Goal: Transaction & Acquisition: Purchase product/service

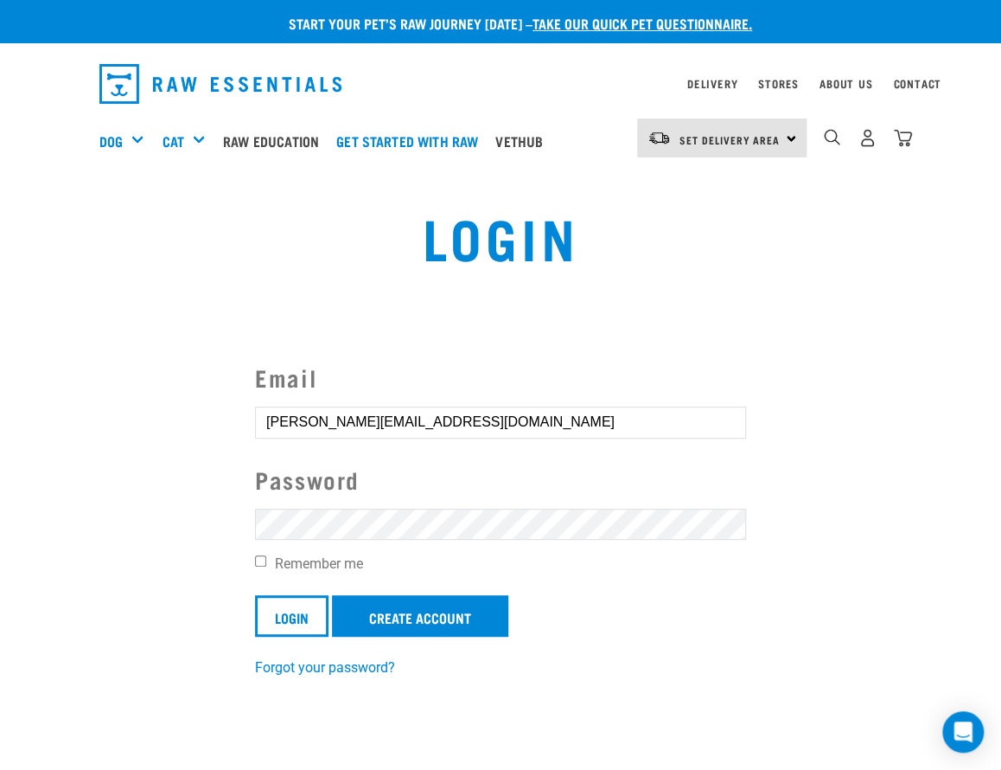
click at [329, 567] on label "Remember me" at bounding box center [500, 563] width 491 height 21
click at [266, 566] on input "Remember me" at bounding box center [260, 560] width 11 height 11
checkbox input "true"
click at [300, 611] on input "Login" at bounding box center [291, 616] width 73 height 42
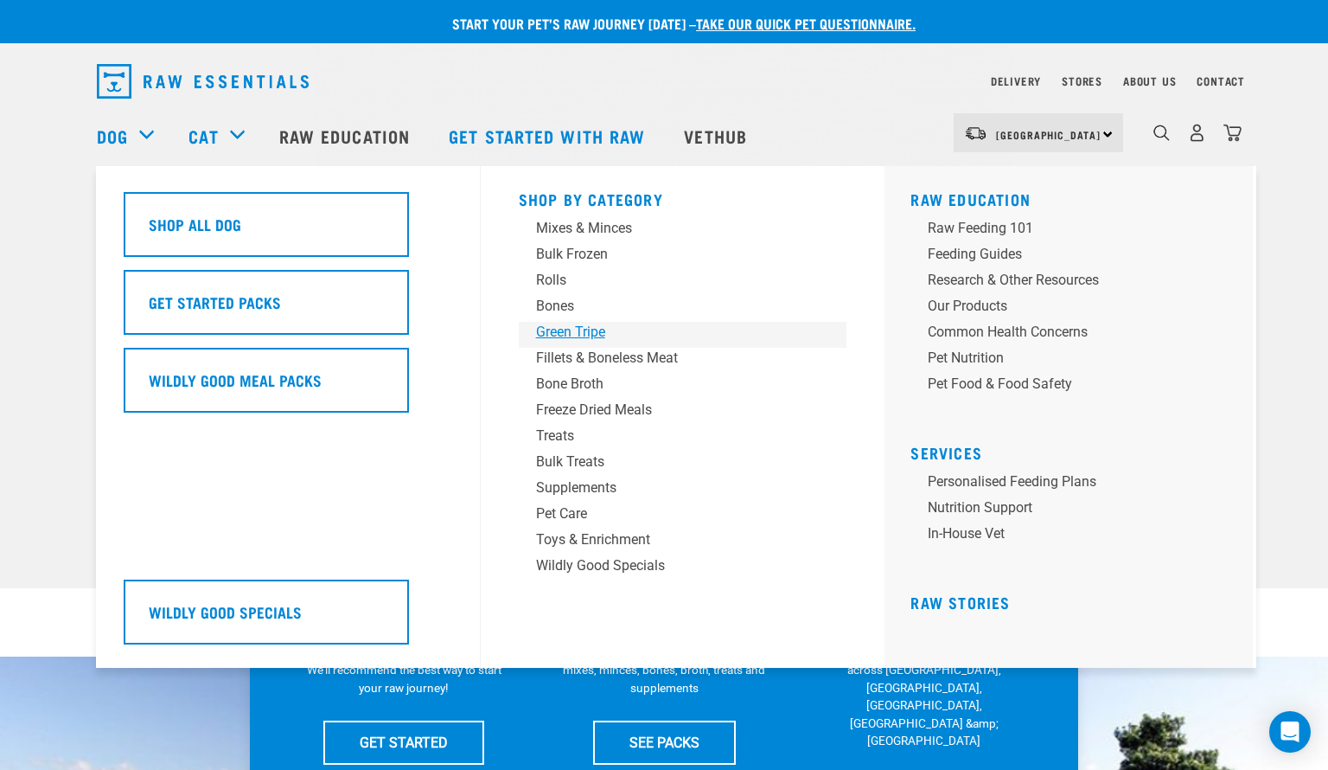
click at [547, 328] on div "Green Tripe" at bounding box center [671, 332] width 270 height 21
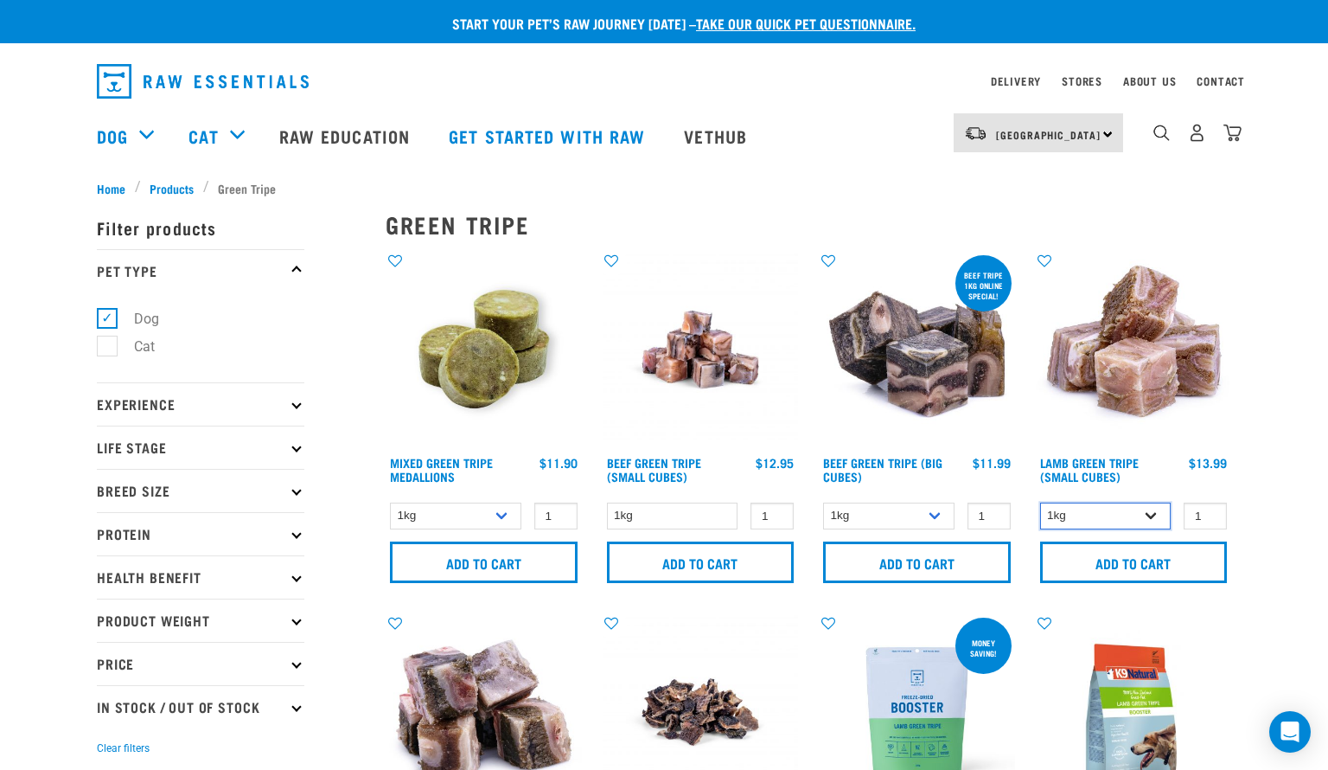
click at [1151, 519] on select "1kg 3kg" at bounding box center [1105, 515] width 131 height 27
select select "344959"
click at [1040, 502] on select "1kg 3kg" at bounding box center [1105, 515] width 131 height 27
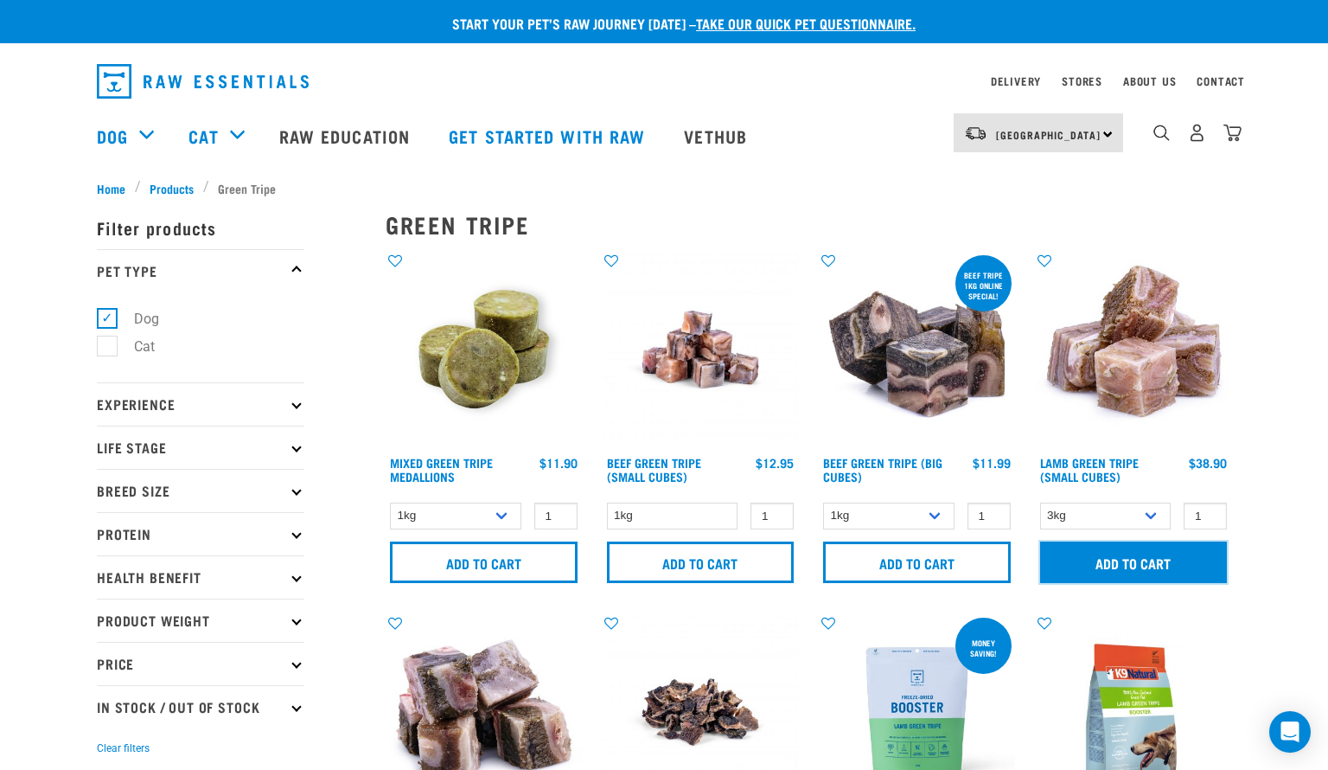
click at [1113, 558] on input "Add to cart" at bounding box center [1134, 562] width 188 height 42
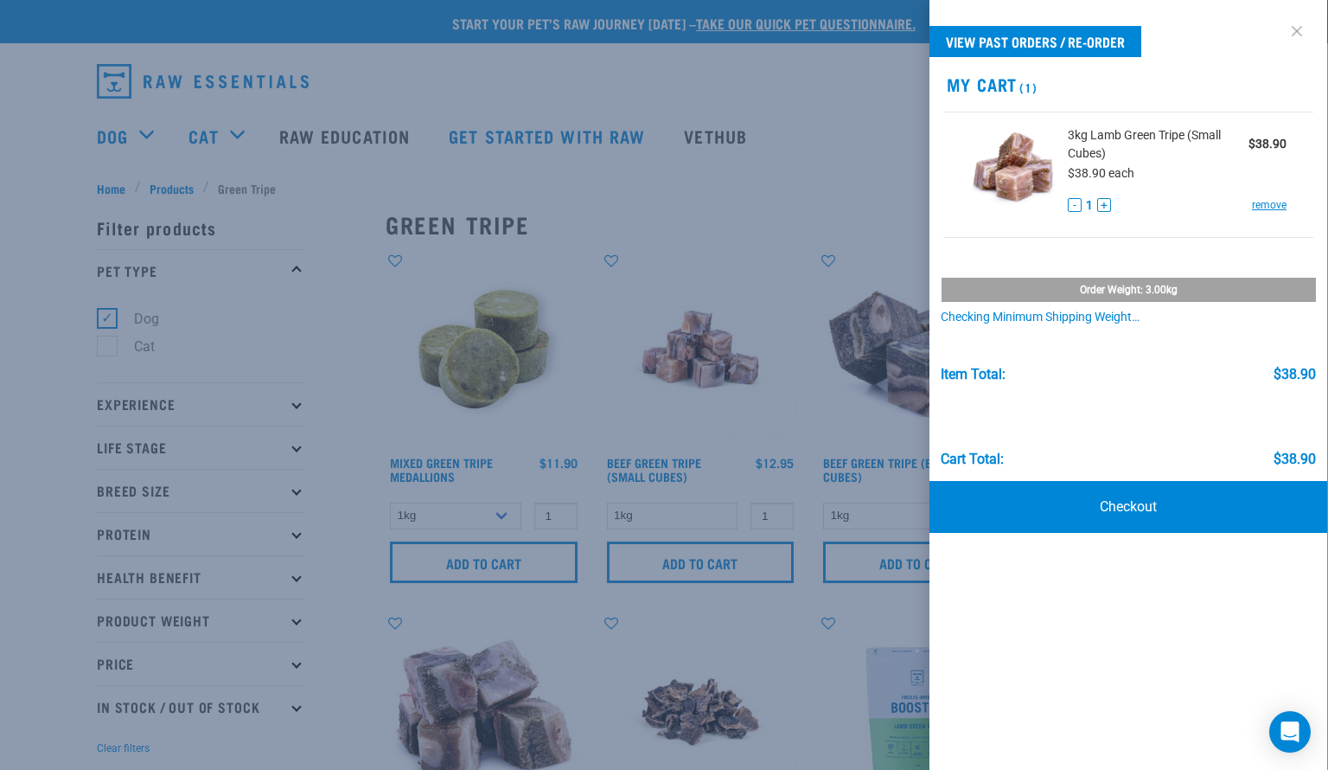
click at [1298, 28] on link at bounding box center [1297, 31] width 28 height 28
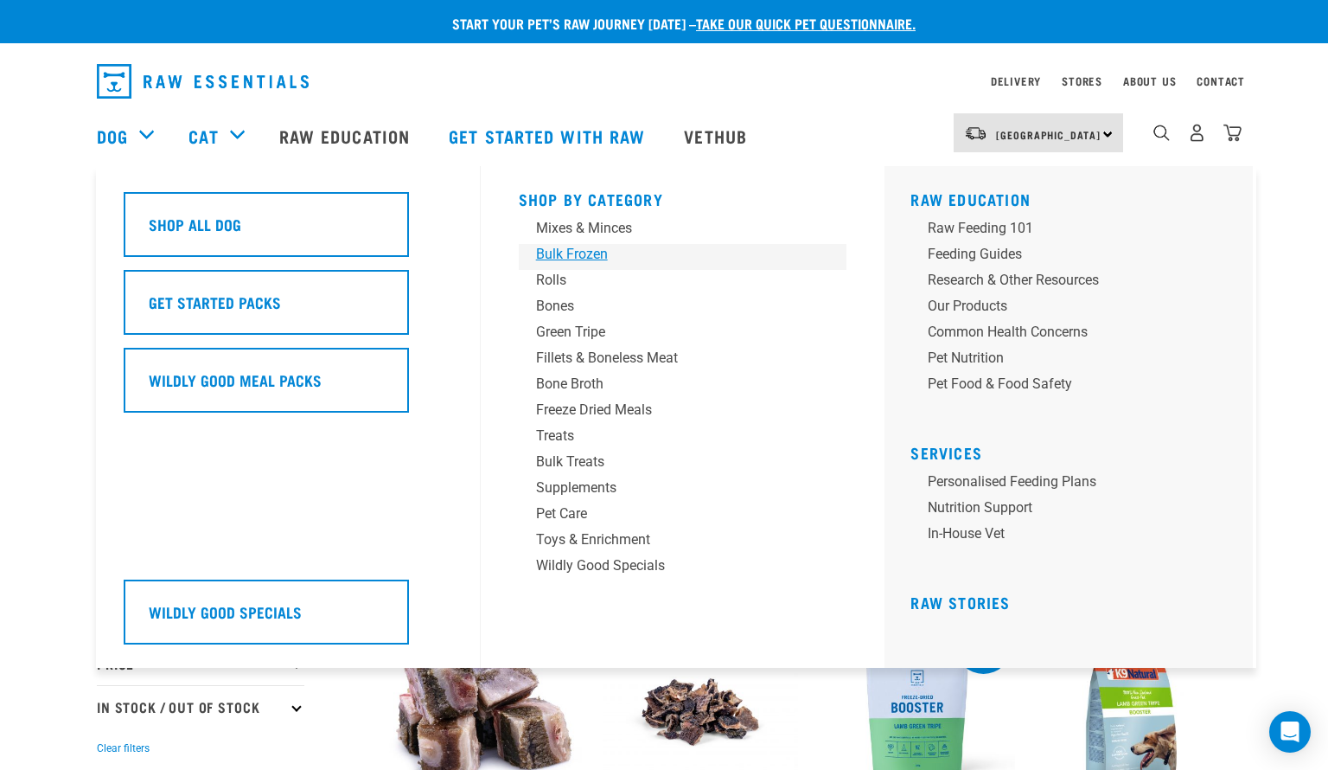
click at [575, 258] on div "Bulk Frozen" at bounding box center [671, 254] width 270 height 21
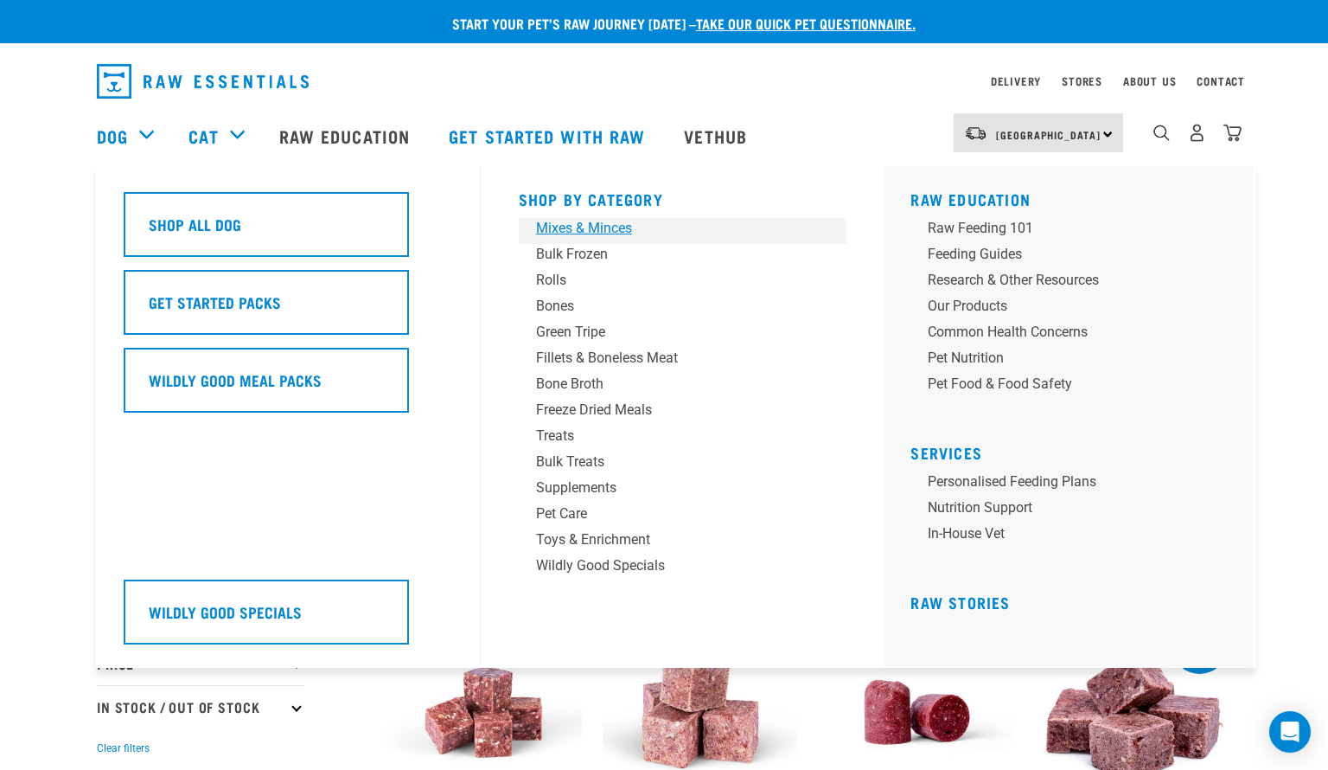
click at [559, 234] on div "Mixes & Minces" at bounding box center [671, 228] width 270 height 21
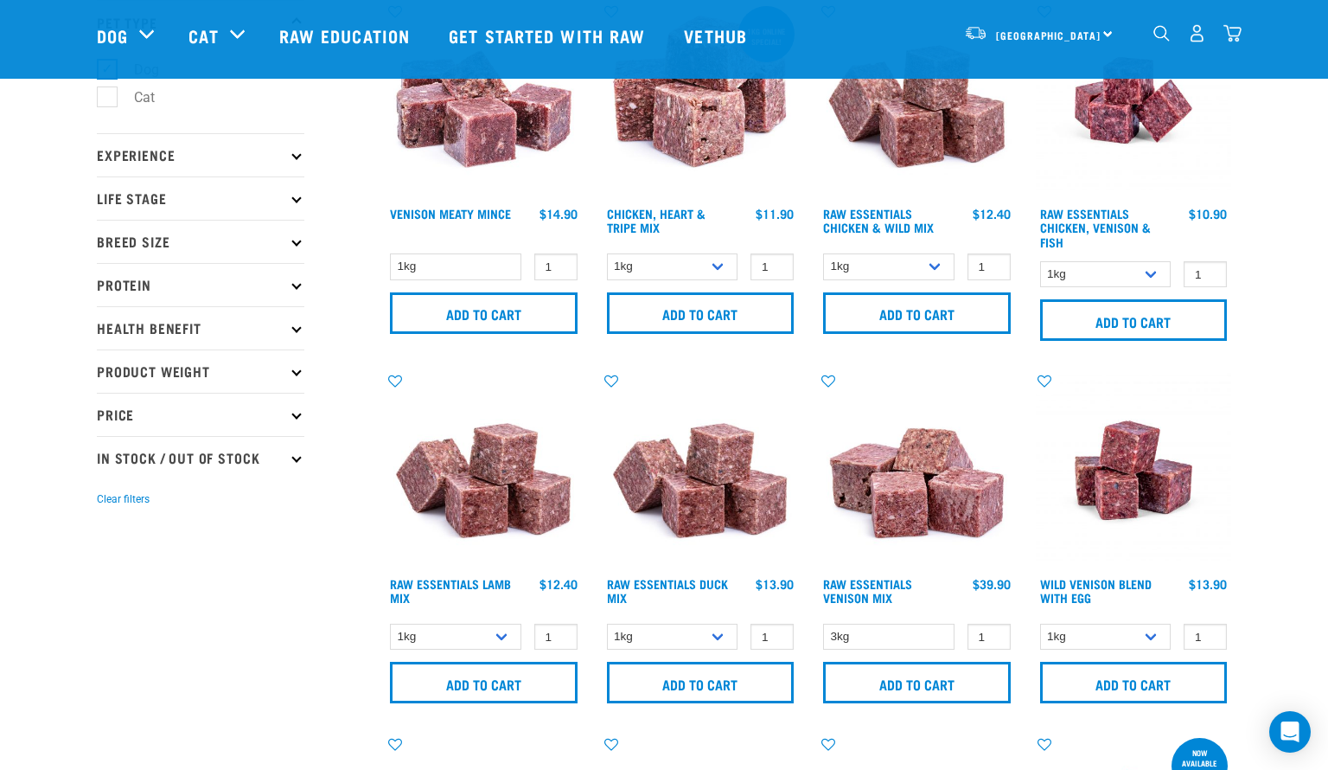
scroll to position [123, 0]
click at [926, 266] on select "1kg 3kg Bulk (20kg)" at bounding box center [888, 265] width 131 height 27
select select "709"
click at [823, 252] on select "1kg 3kg Bulk (20kg)" at bounding box center [888, 265] width 131 height 27
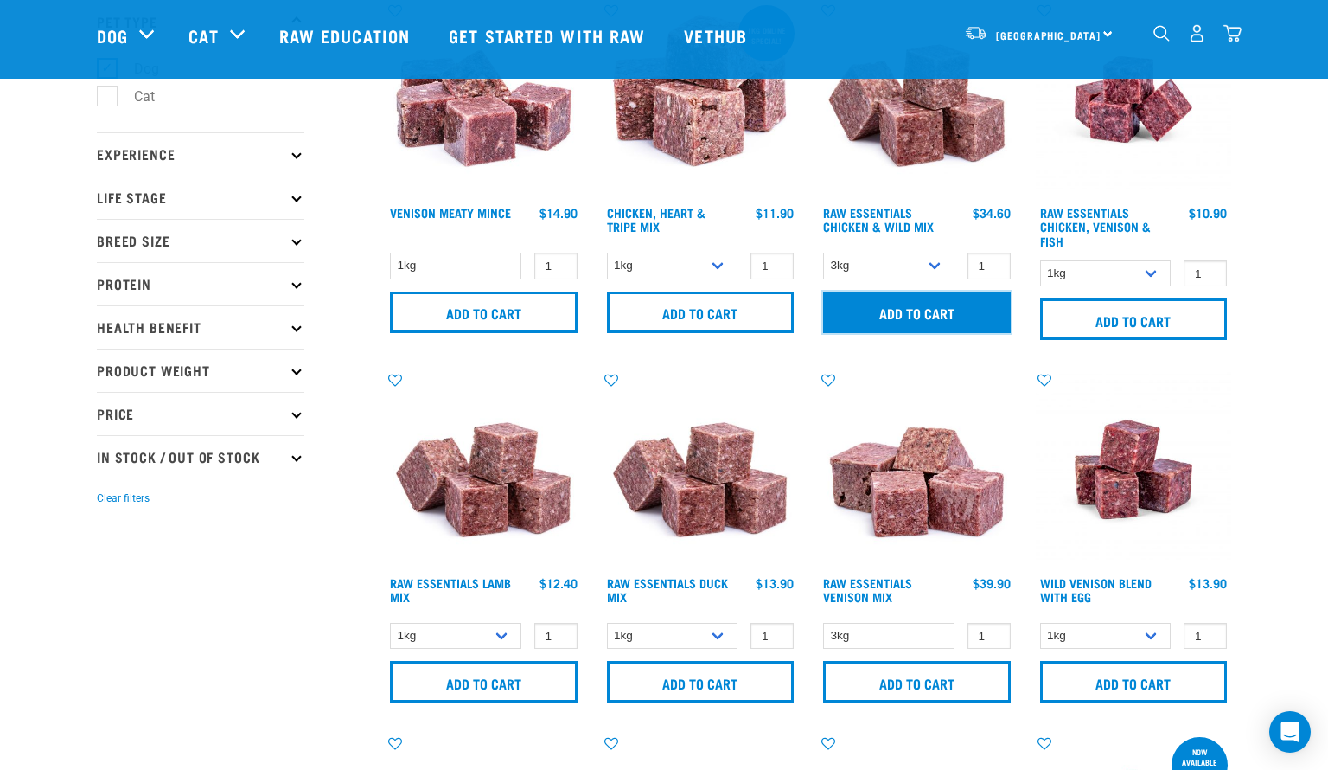
click at [840, 303] on input "Add to cart" at bounding box center [917, 312] width 188 height 42
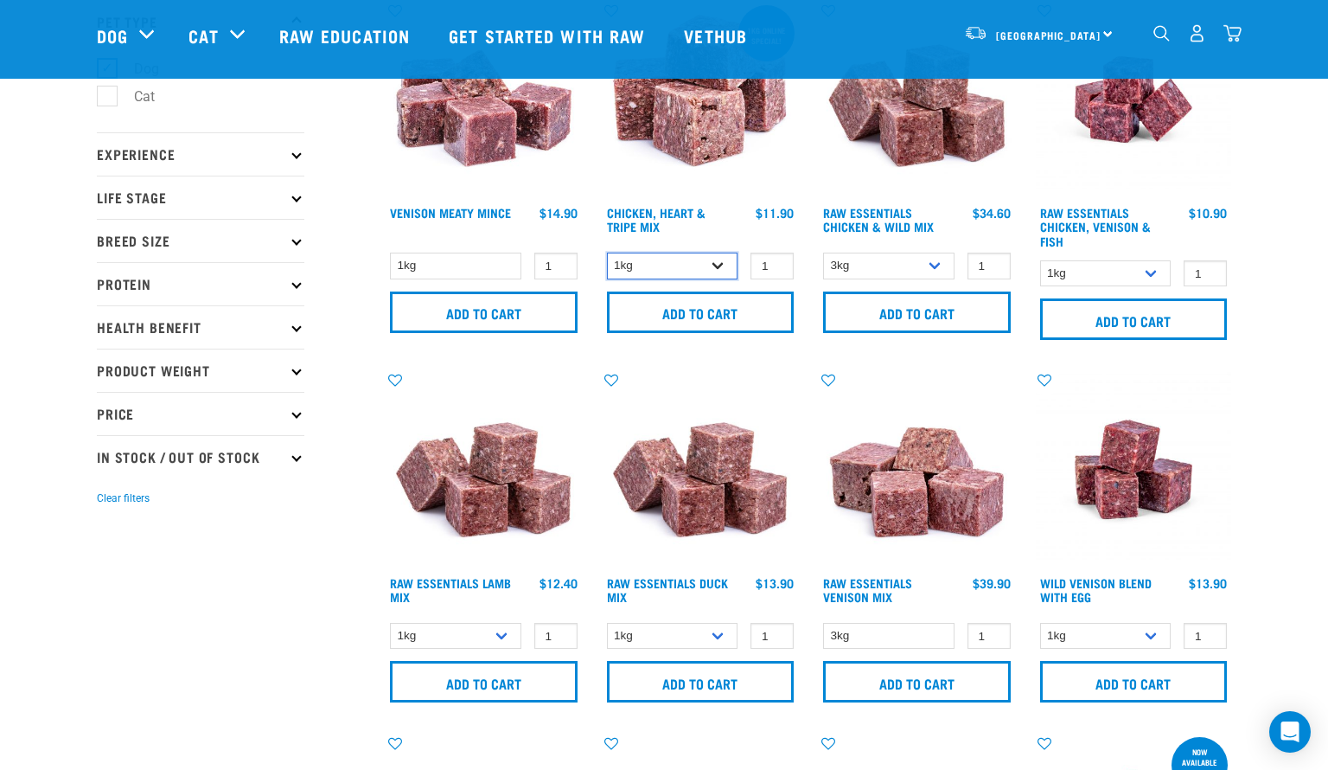
click at [710, 259] on select "1kg 3kg" at bounding box center [672, 265] width 131 height 27
select select "368"
click at [607, 252] on select "1kg 3kg" at bounding box center [672, 265] width 131 height 27
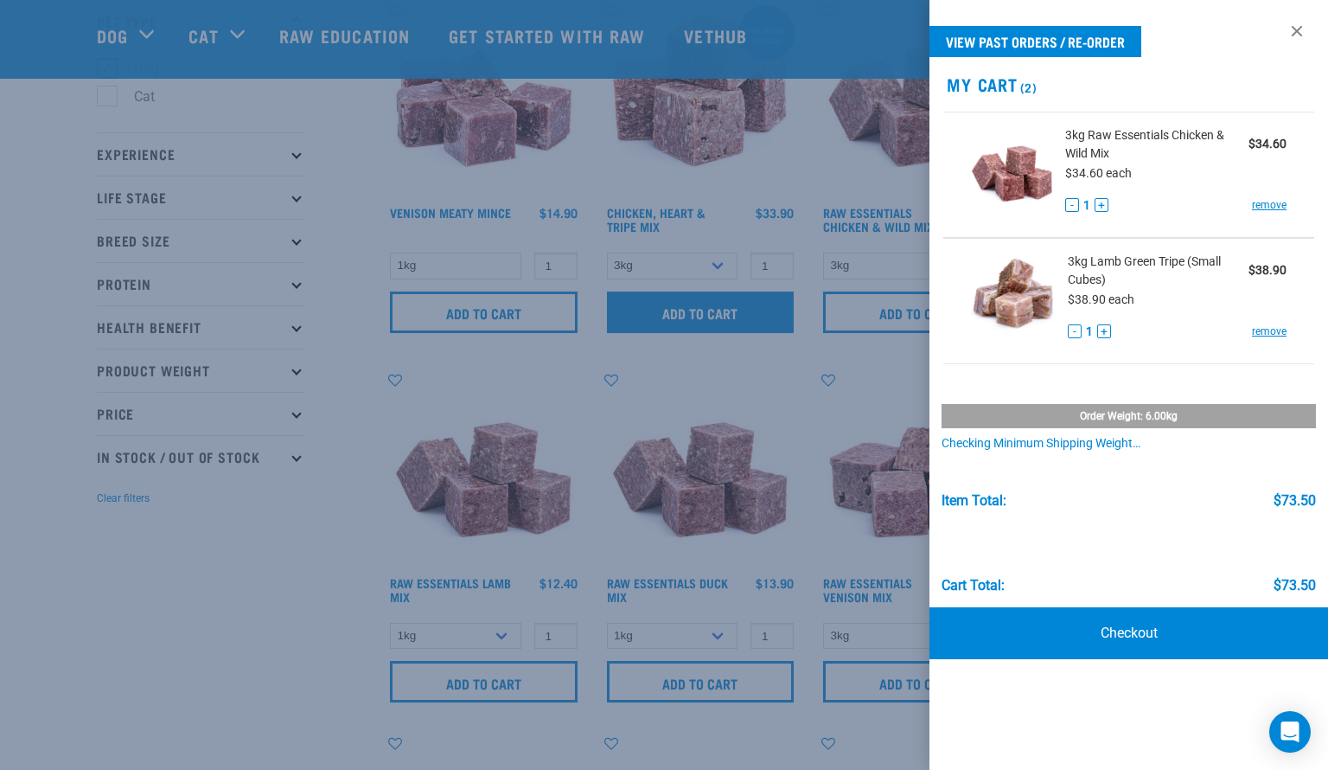
click at [668, 316] on div at bounding box center [664, 385] width 1328 height 770
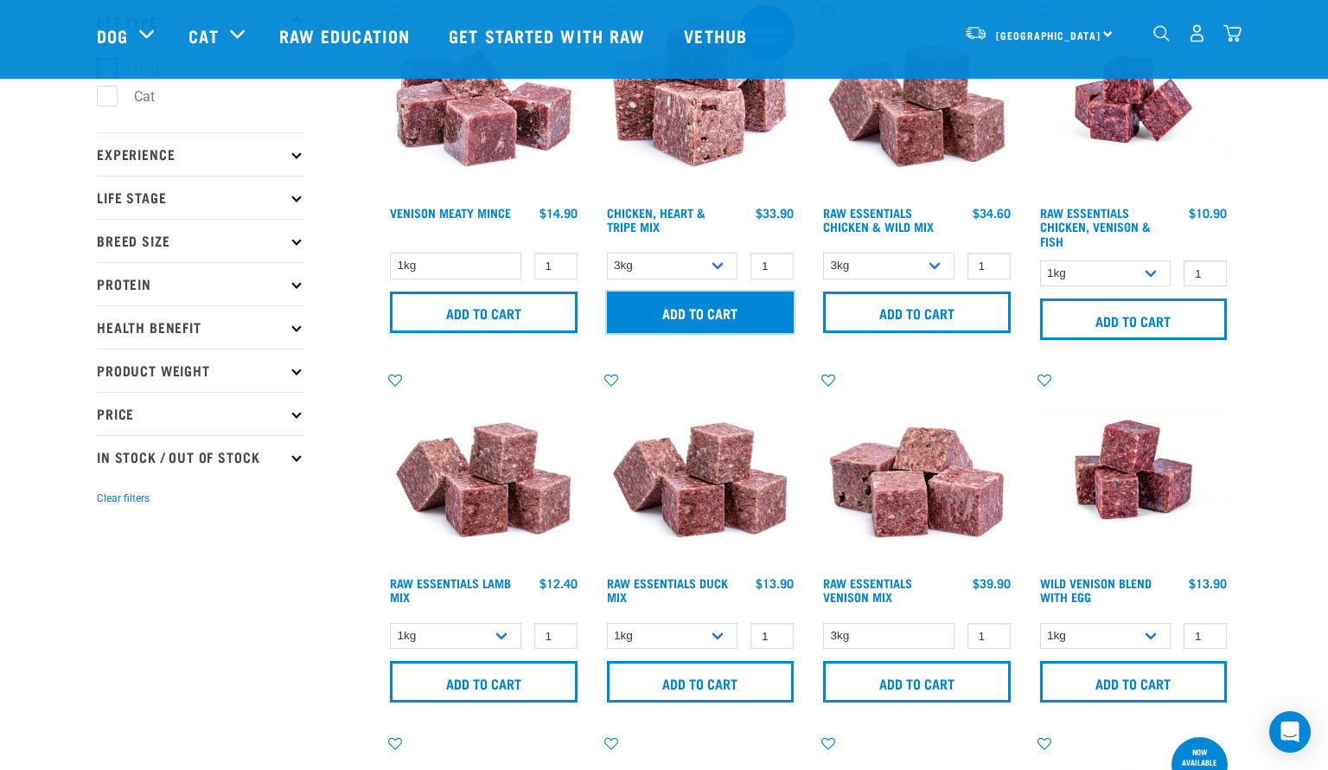
click at [641, 328] on input "Add to cart" at bounding box center [701, 312] width 188 height 42
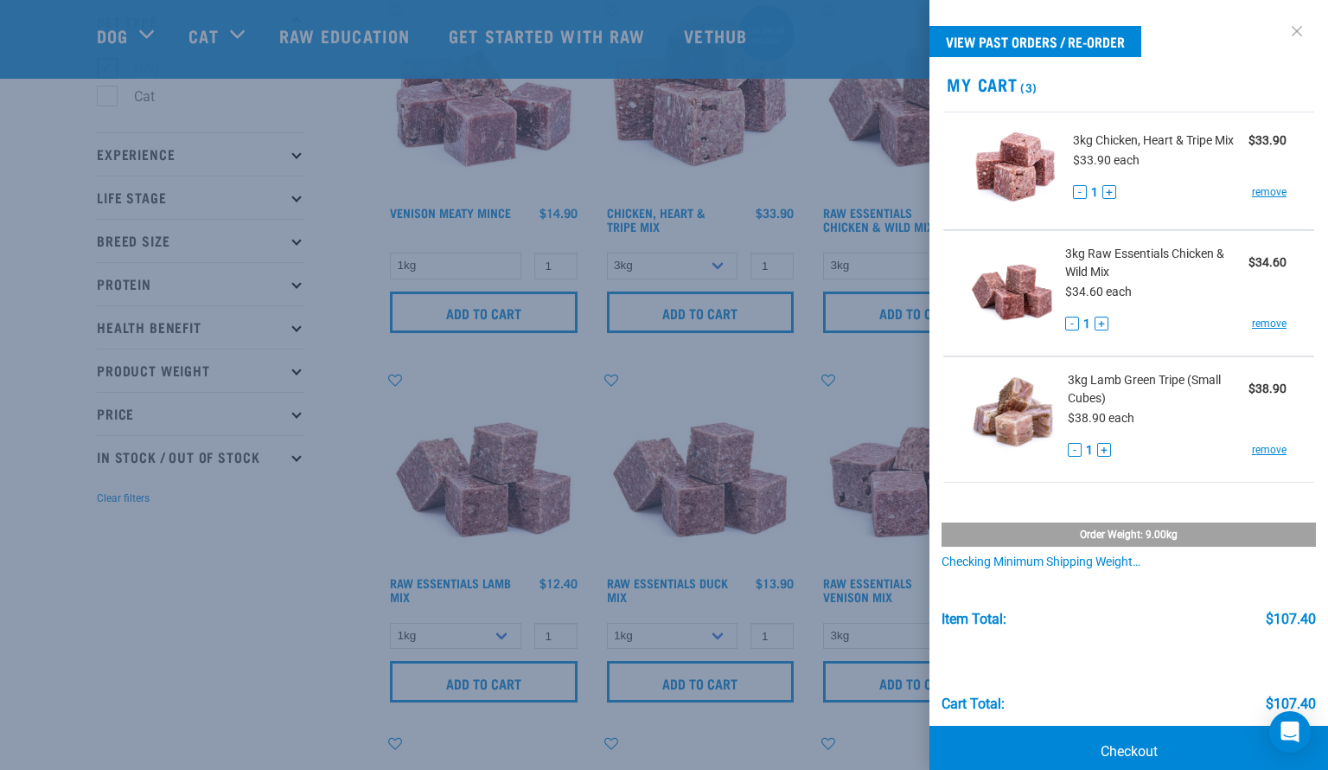
click at [1293, 35] on link at bounding box center [1297, 31] width 28 height 28
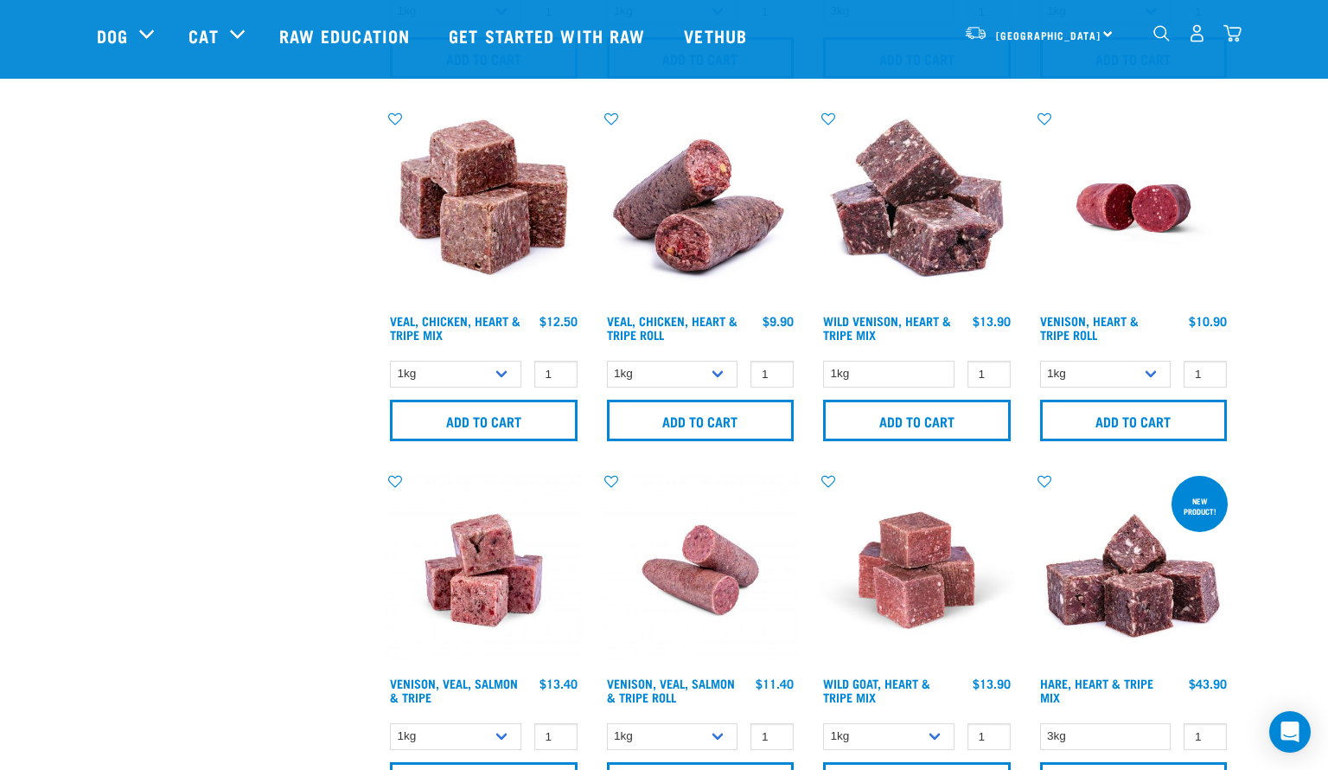
scroll to position [1479, 0]
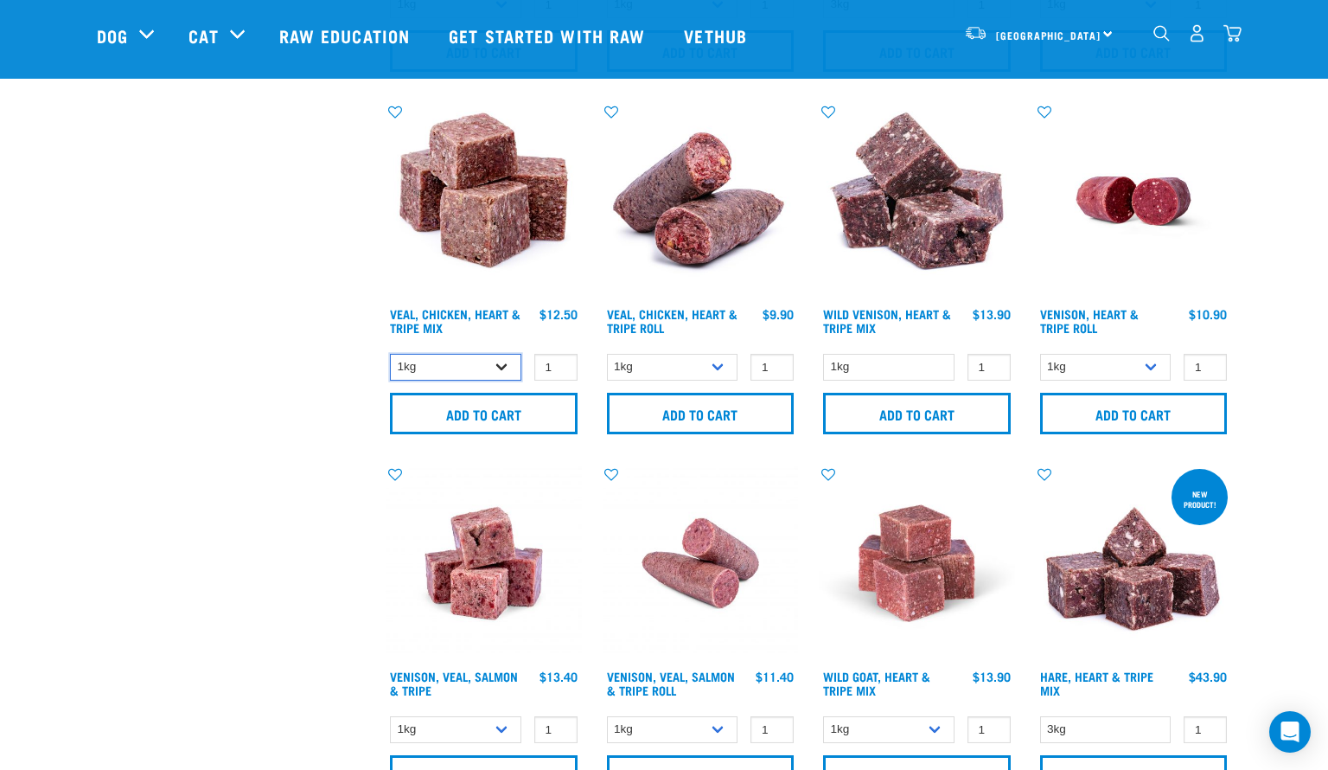
click at [468, 374] on select "1kg 3kg" at bounding box center [455, 367] width 131 height 27
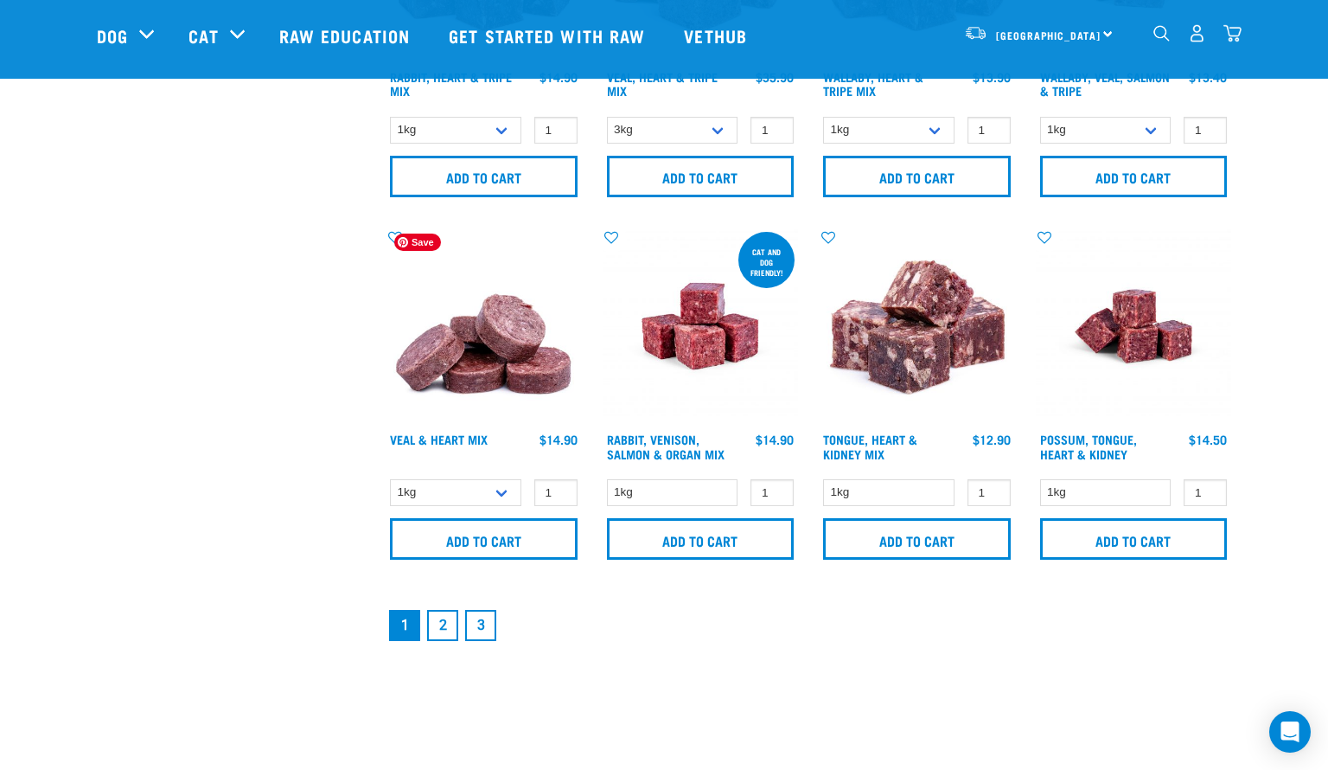
scroll to position [2443, 0]
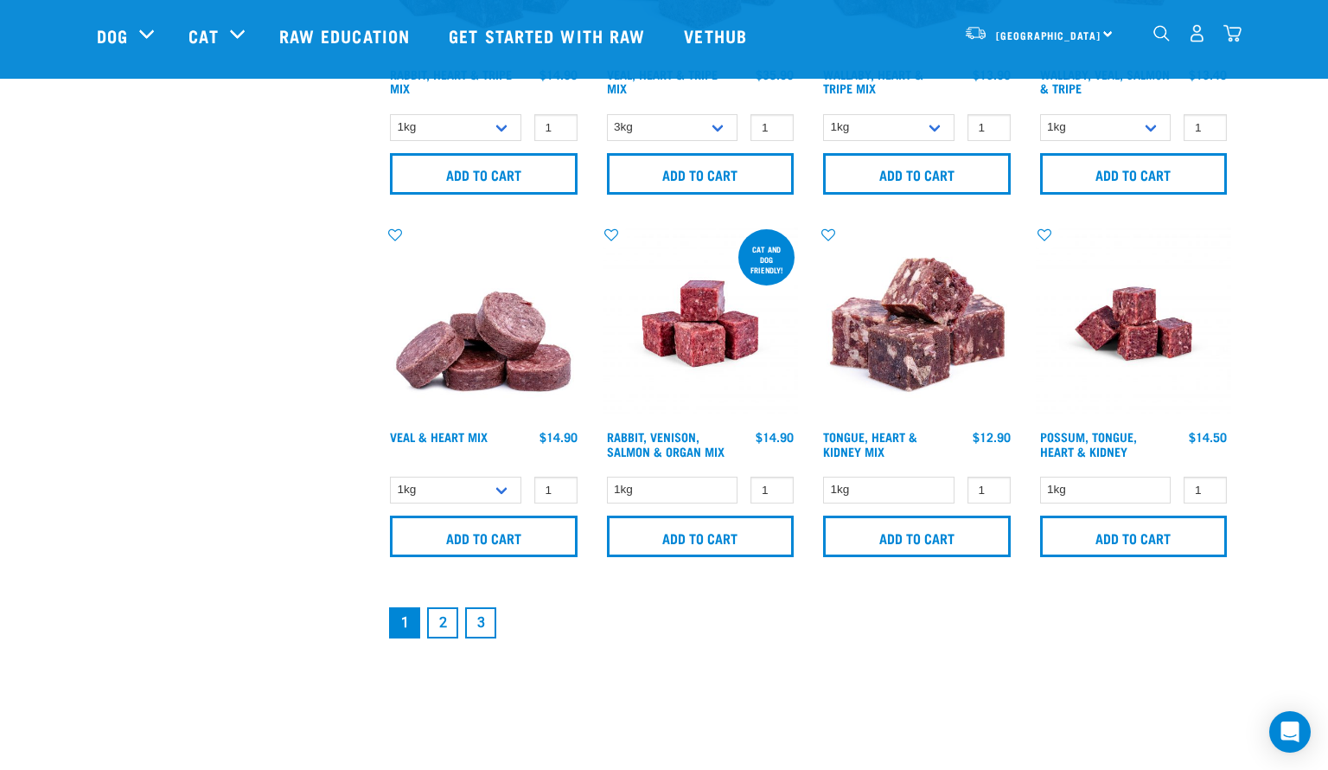
click at [438, 623] on link "2" at bounding box center [442, 622] width 31 height 31
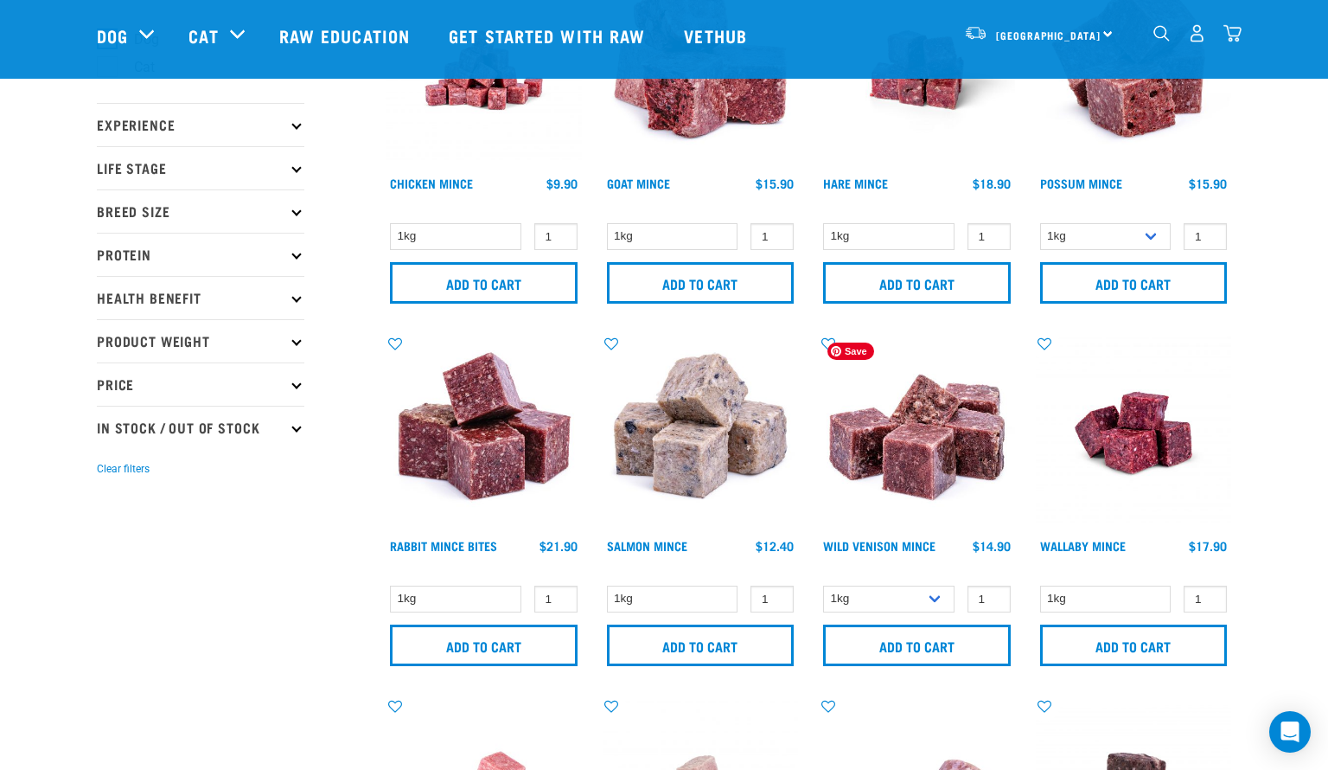
scroll to position [153, 0]
click at [423, 233] on select "1kg" at bounding box center [455, 235] width 131 height 27
click at [431, 234] on select "1kg" at bounding box center [455, 235] width 131 height 27
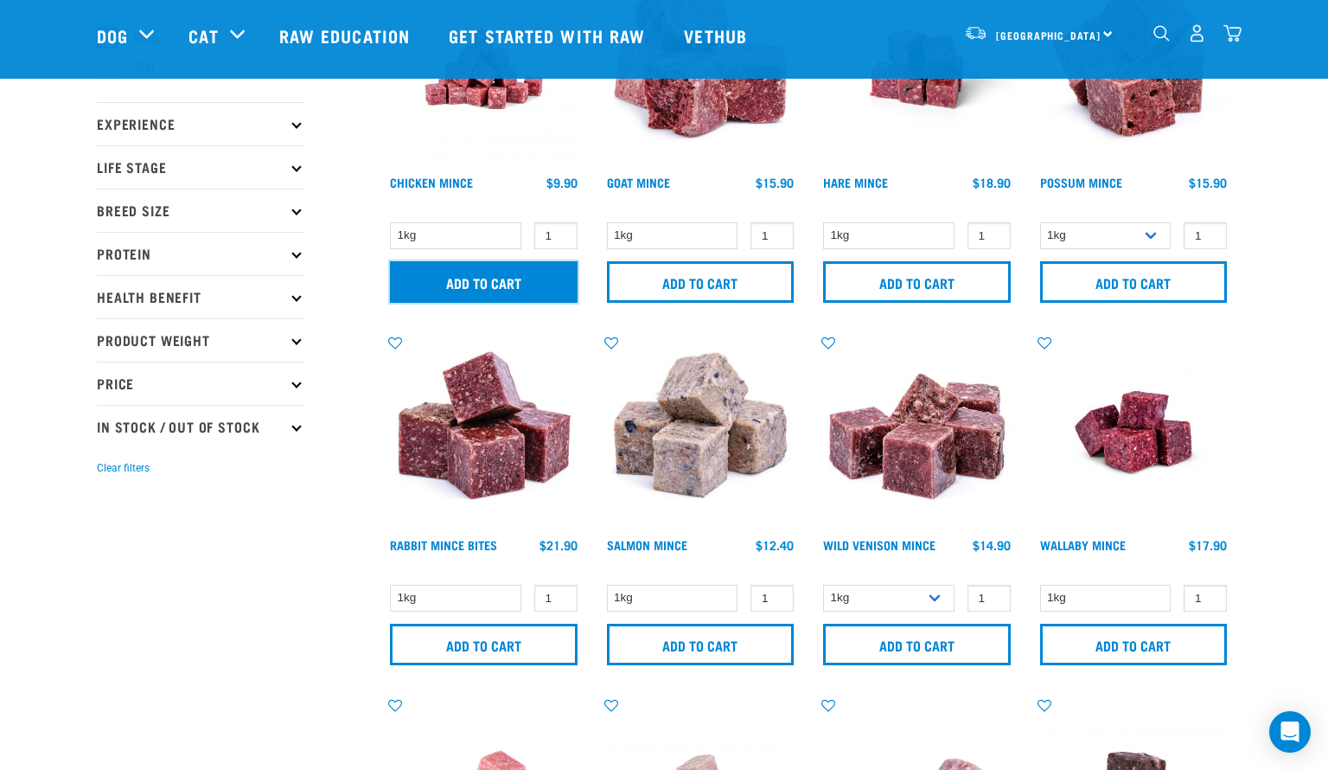
click at [402, 284] on input "Add to cart" at bounding box center [484, 282] width 188 height 42
click at [508, 284] on input "Add to cart" at bounding box center [484, 282] width 188 height 42
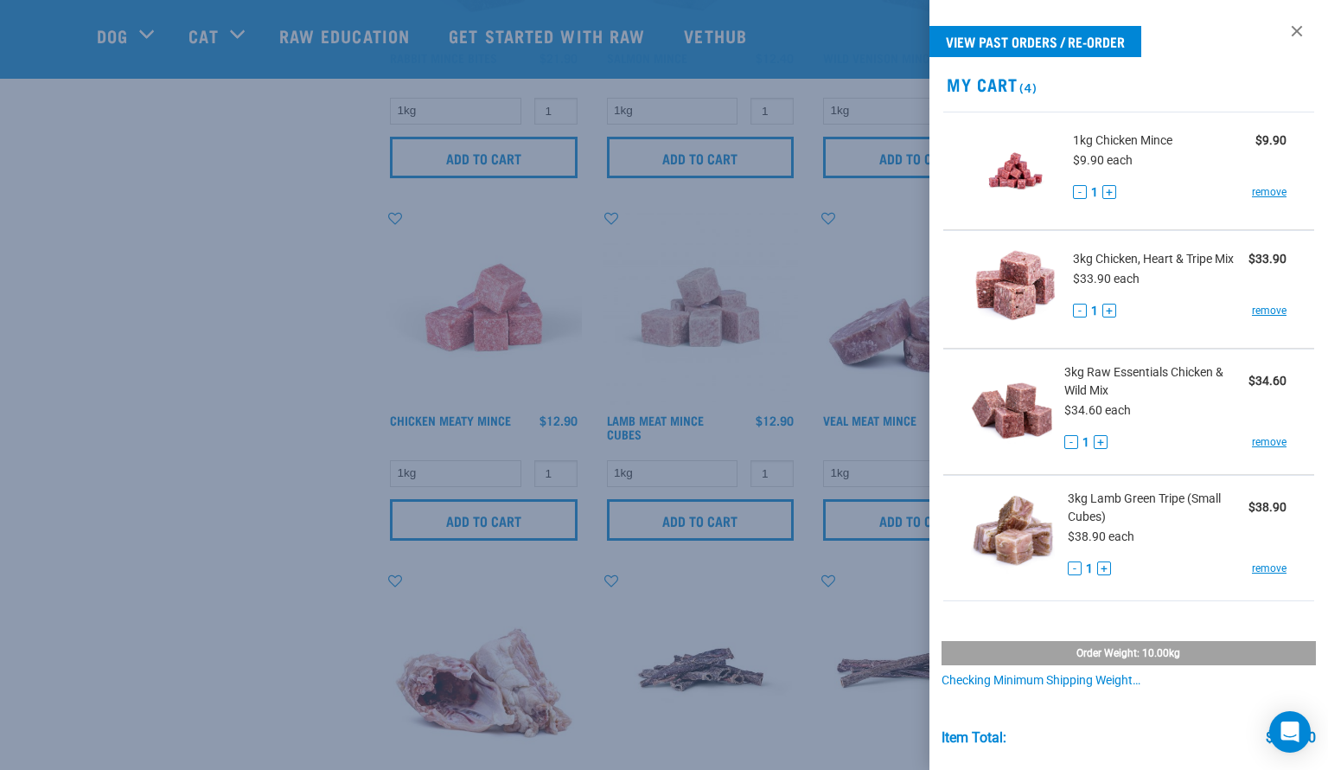
scroll to position [642, 0]
click at [203, 309] on div at bounding box center [664, 385] width 1328 height 770
click at [440, 474] on div at bounding box center [664, 385] width 1328 height 770
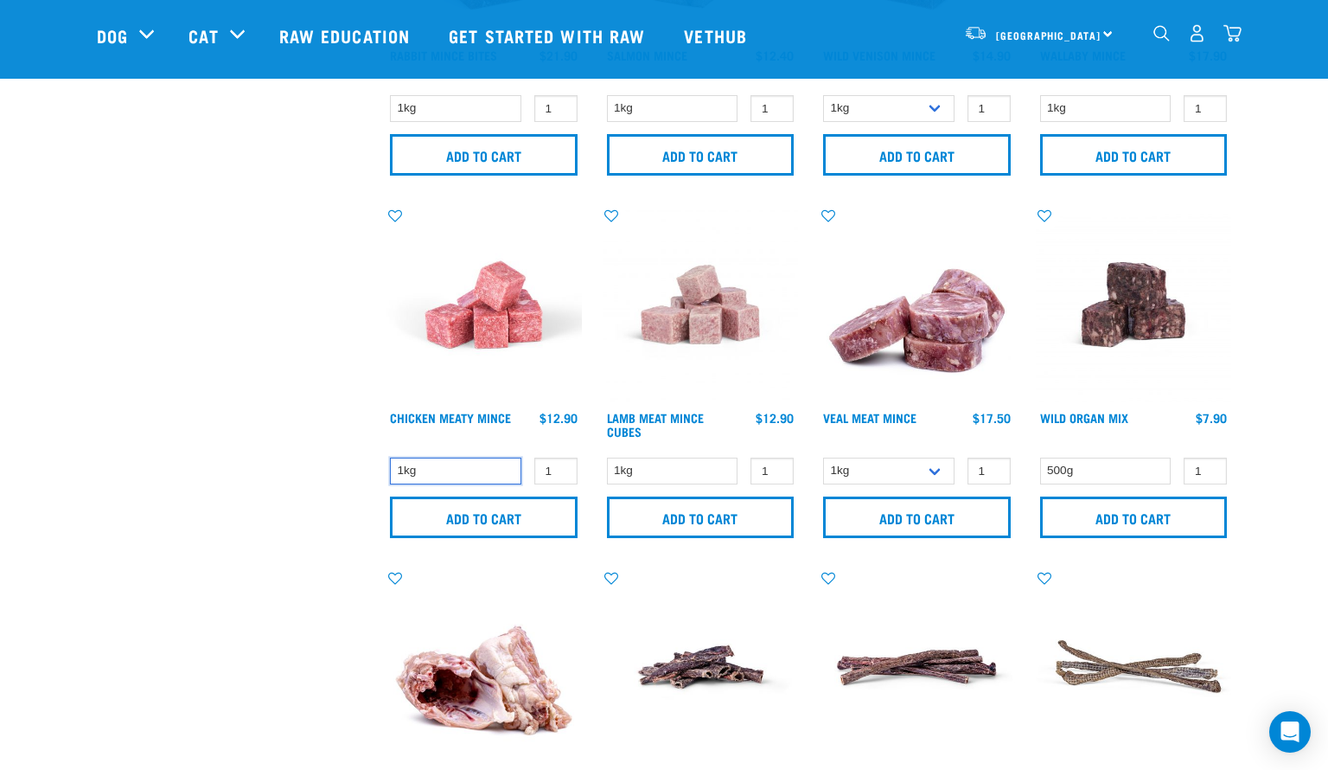
click at [440, 474] on select "1kg" at bounding box center [455, 470] width 131 height 27
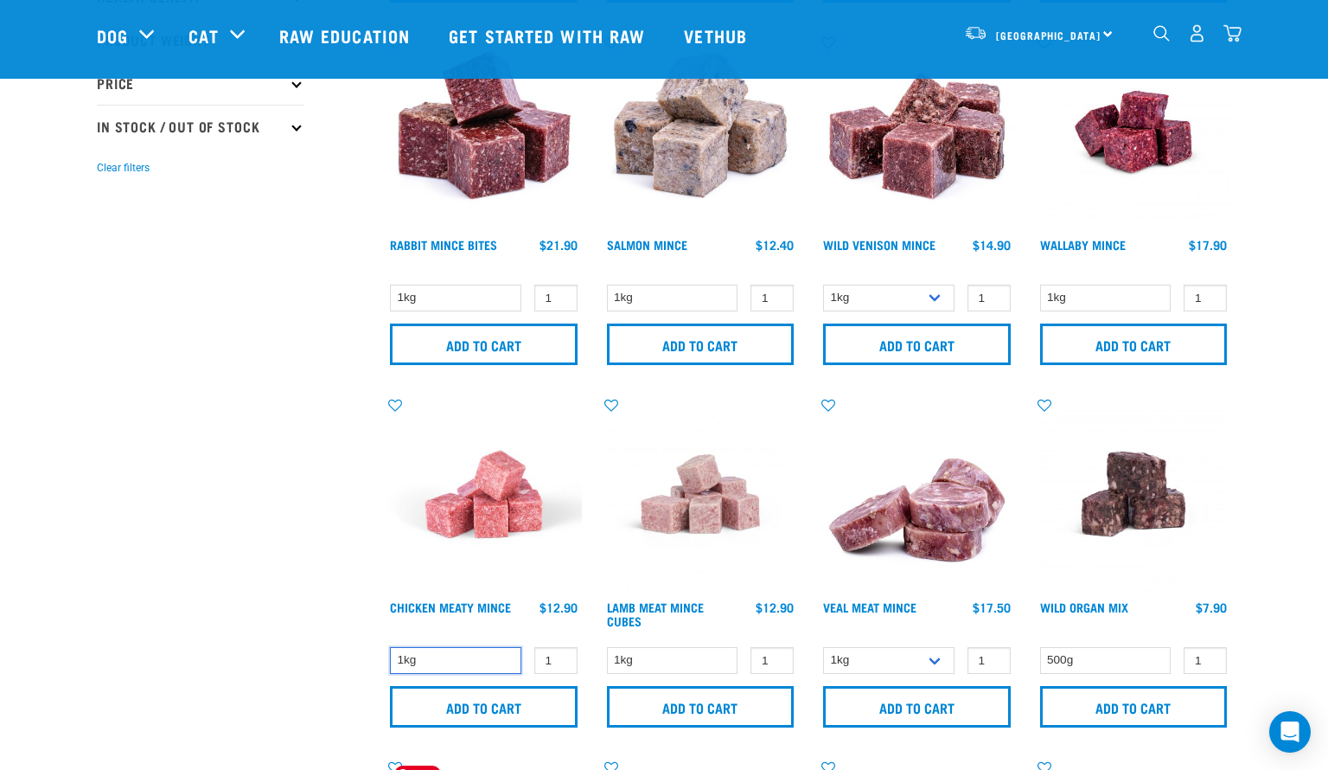
scroll to position [0, 0]
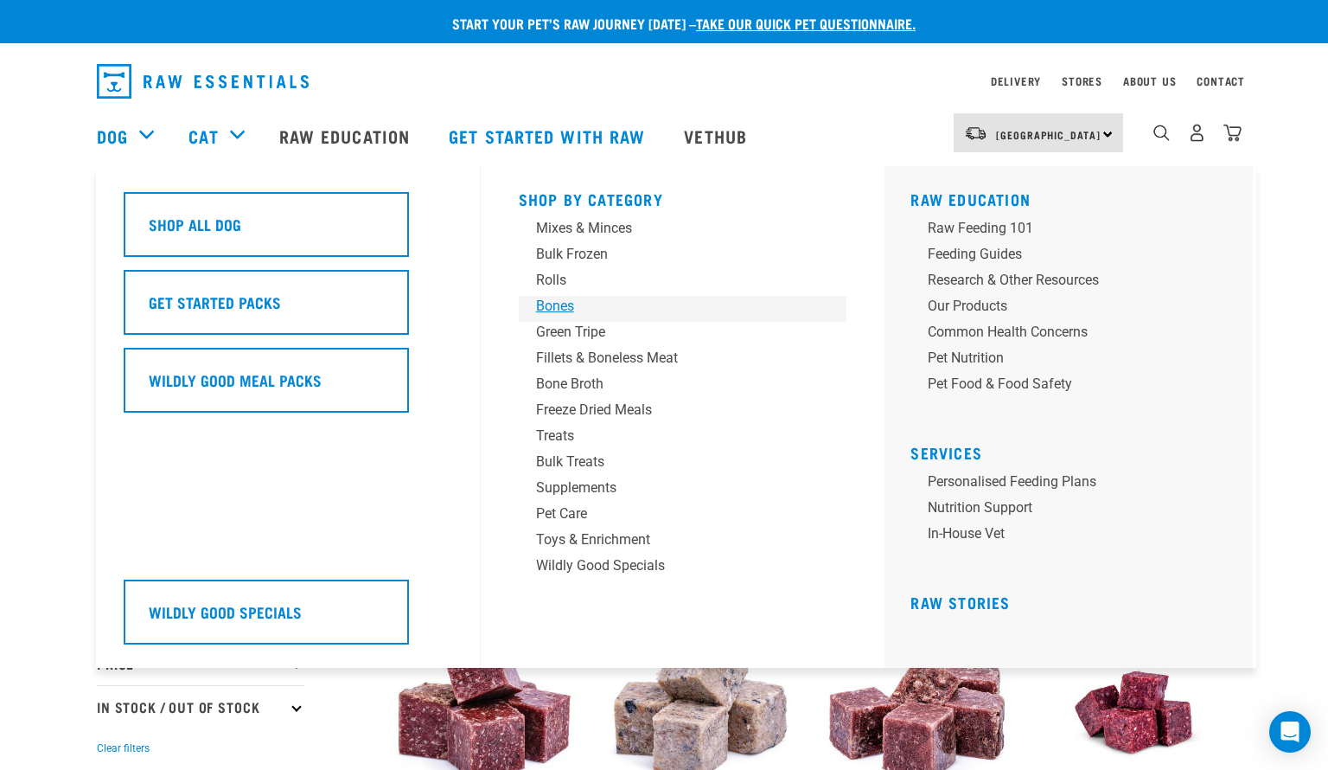
click at [553, 309] on div "Bones" at bounding box center [671, 306] width 270 height 21
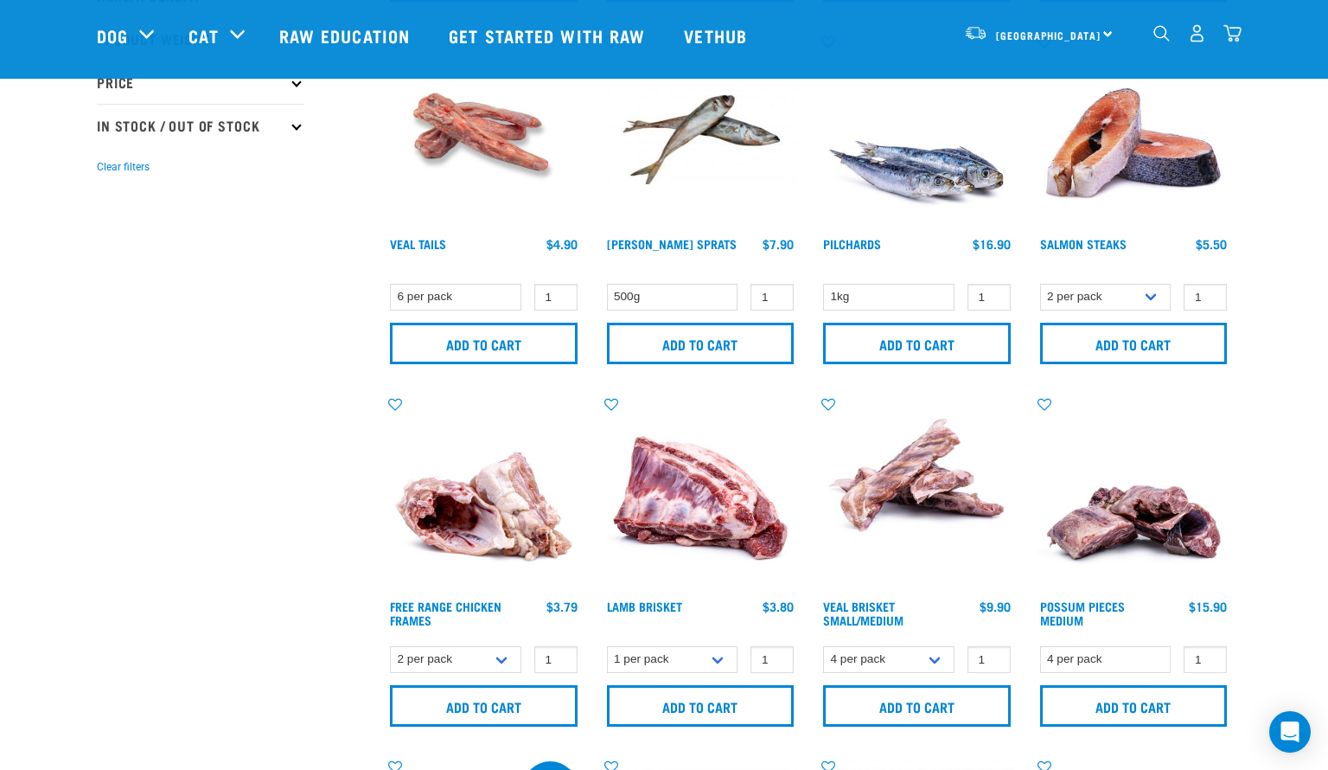
scroll to position [450, 0]
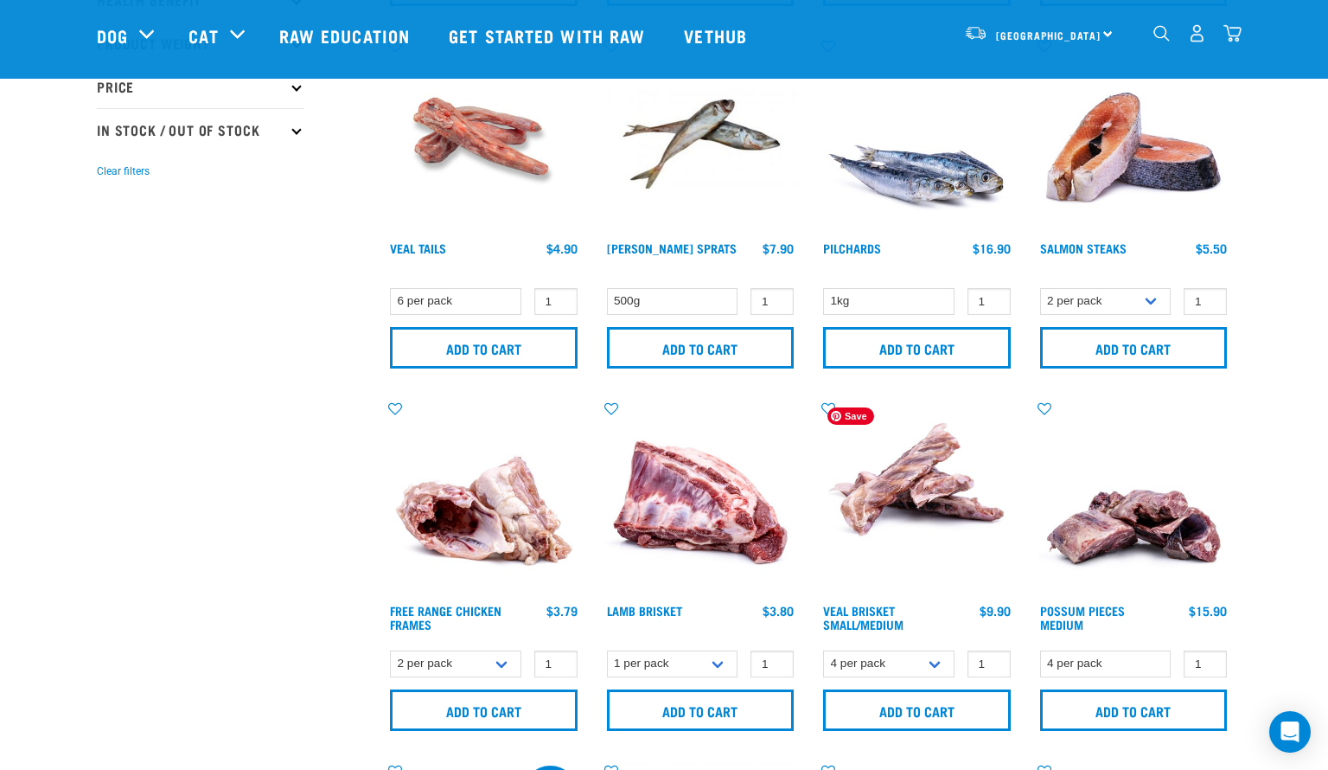
click at [937, 494] on img at bounding box center [917, 497] width 196 height 196
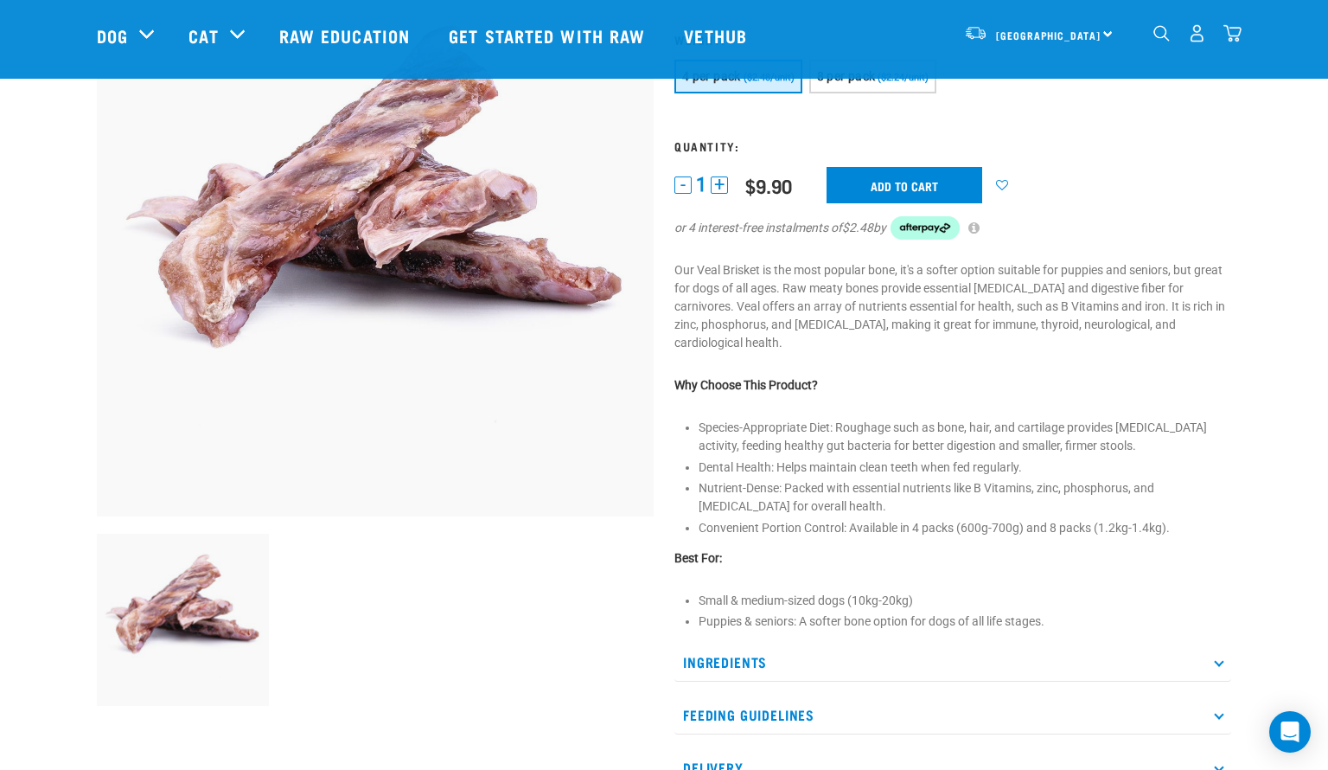
scroll to position [171, 0]
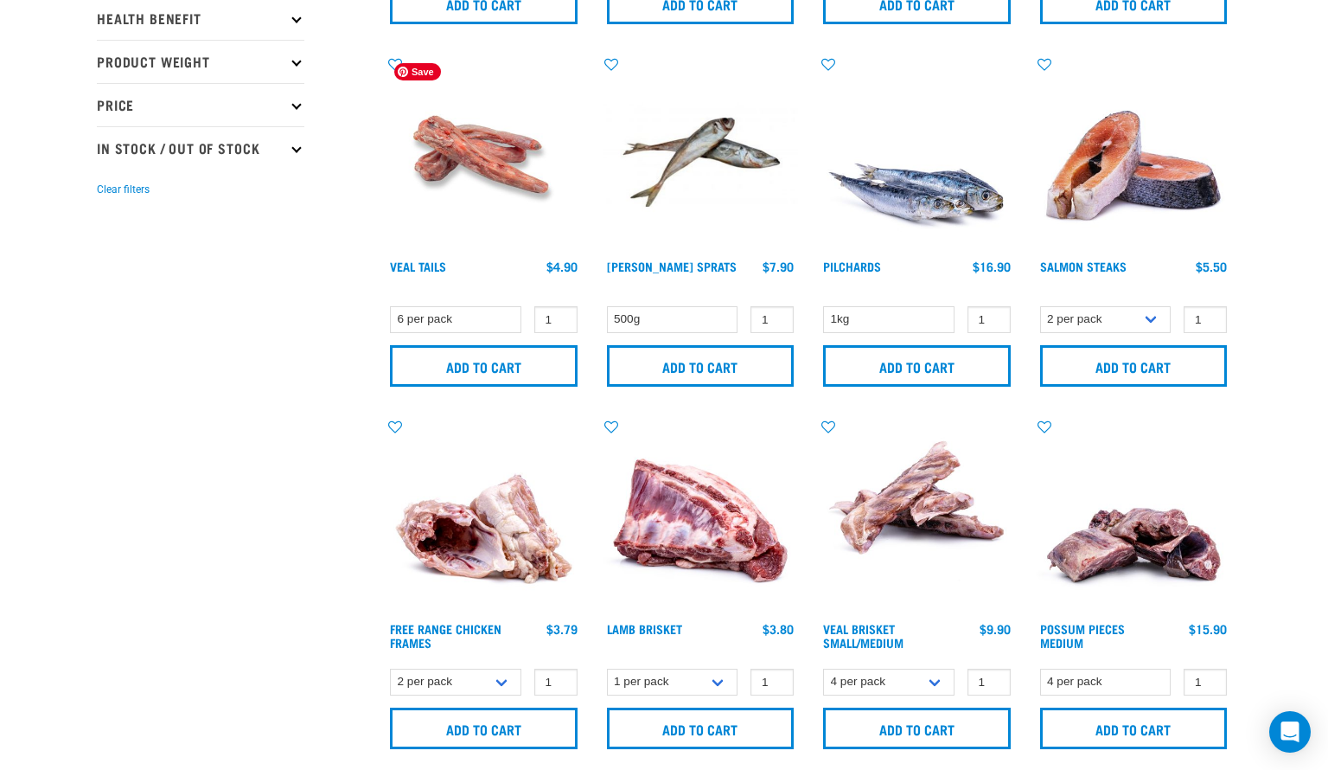
click at [483, 155] on img at bounding box center [484, 153] width 196 height 196
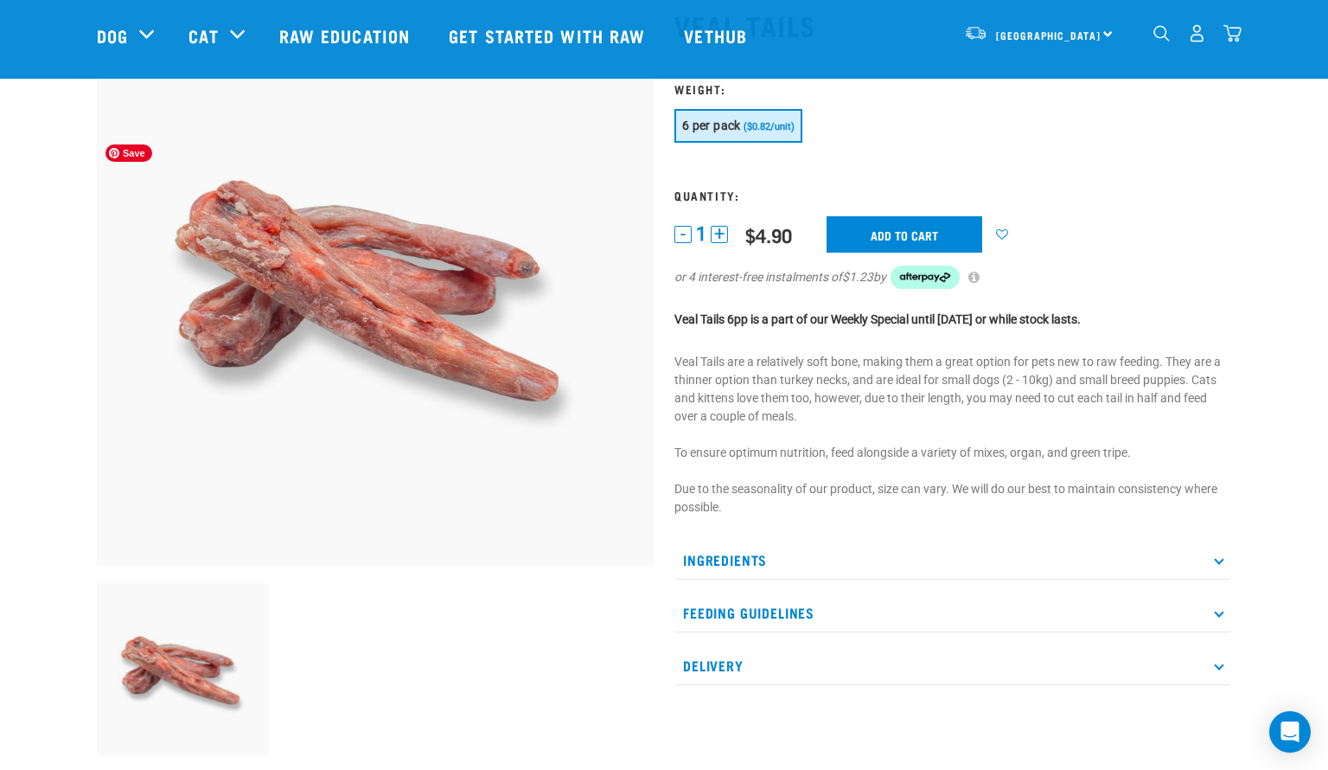
scroll to position [119, 0]
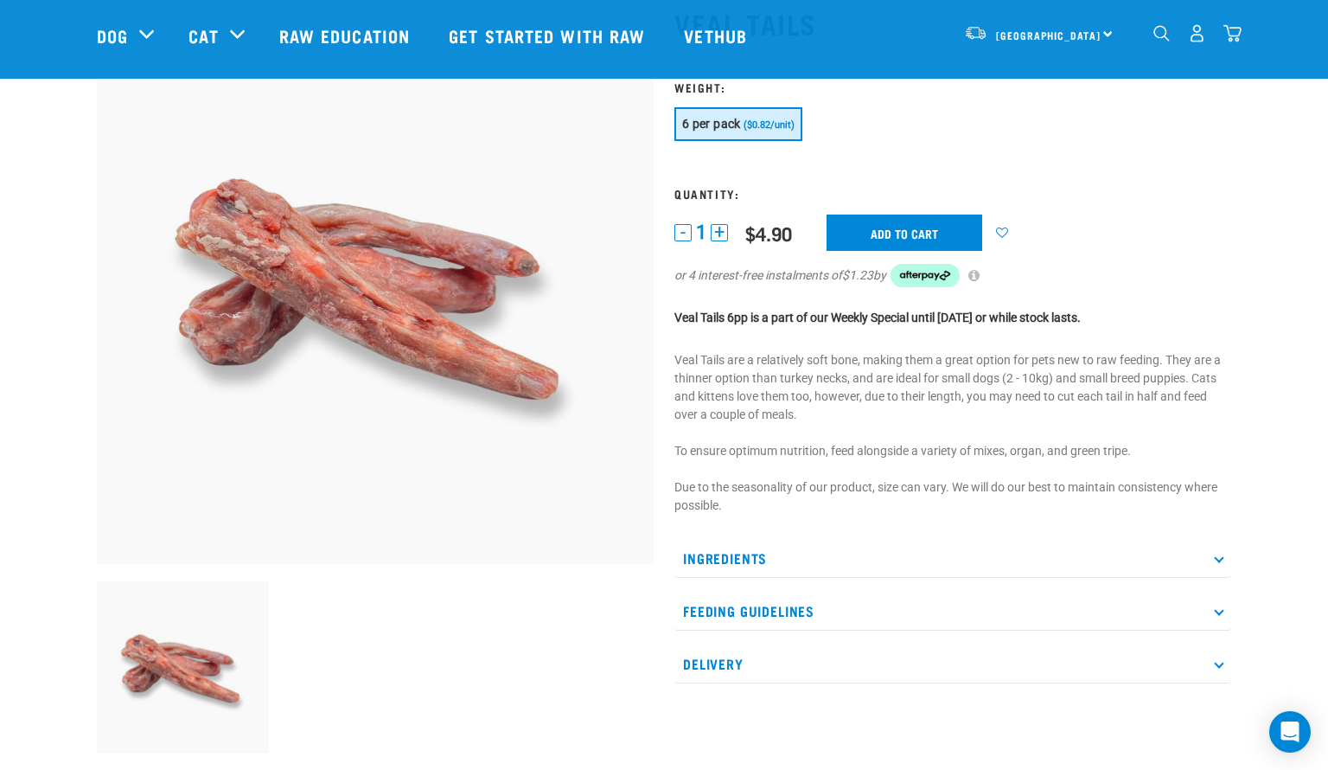
click at [707, 560] on p "Ingredients" at bounding box center [952, 558] width 557 height 39
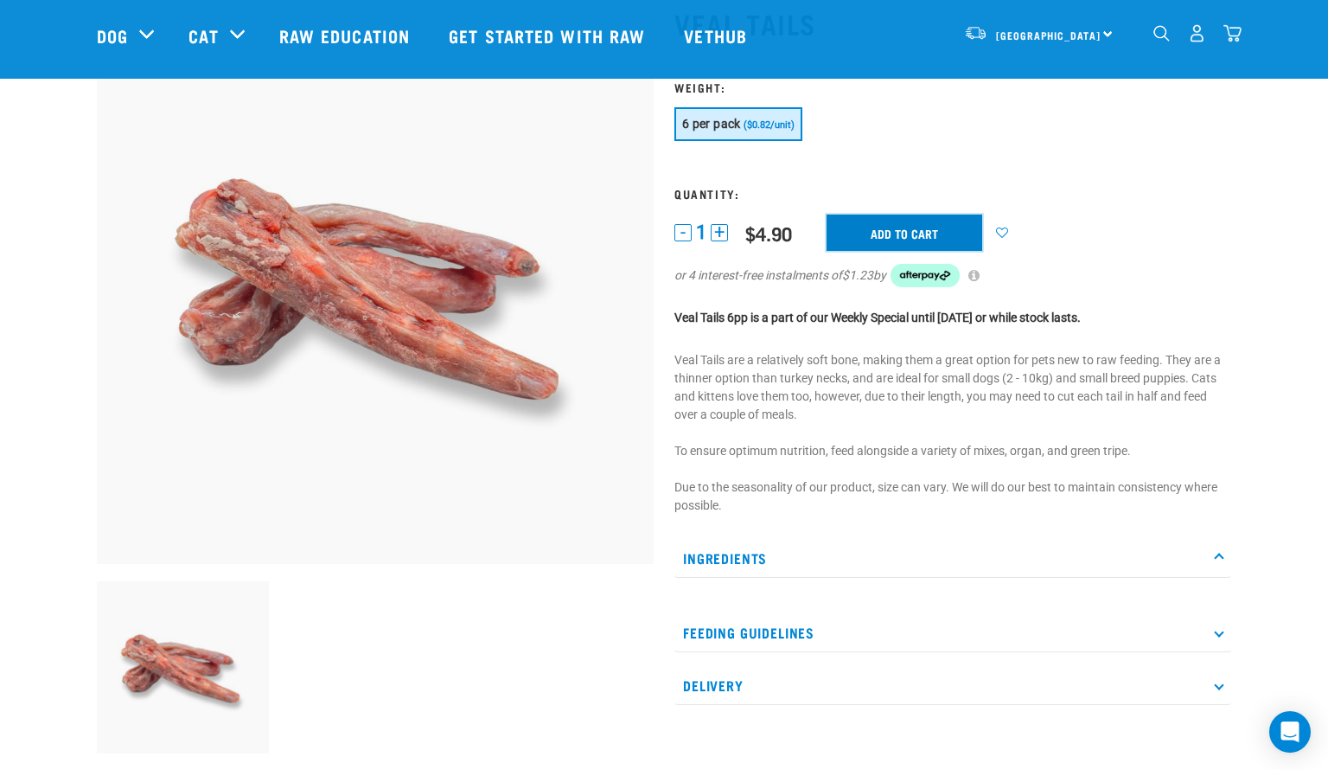
click at [890, 227] on input "Add to cart" at bounding box center [905, 232] width 156 height 36
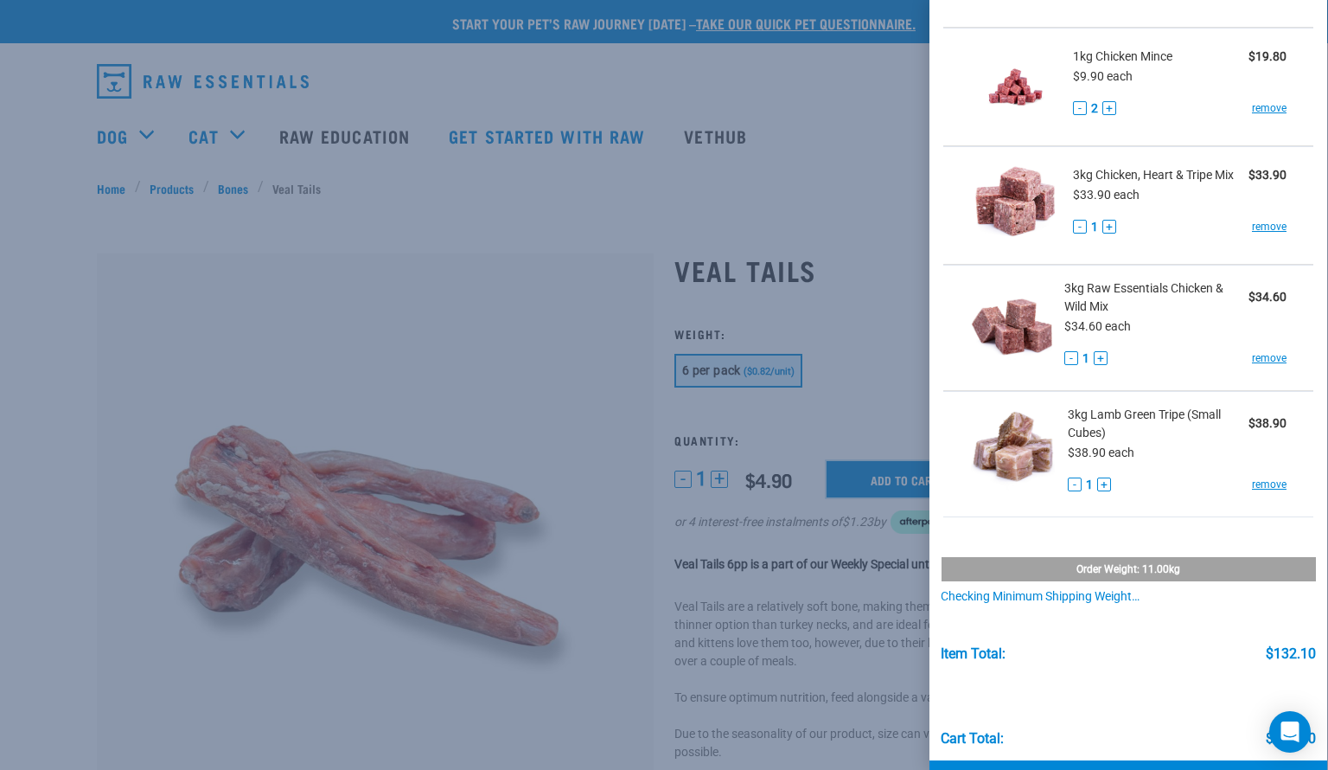
scroll to position [265, 0]
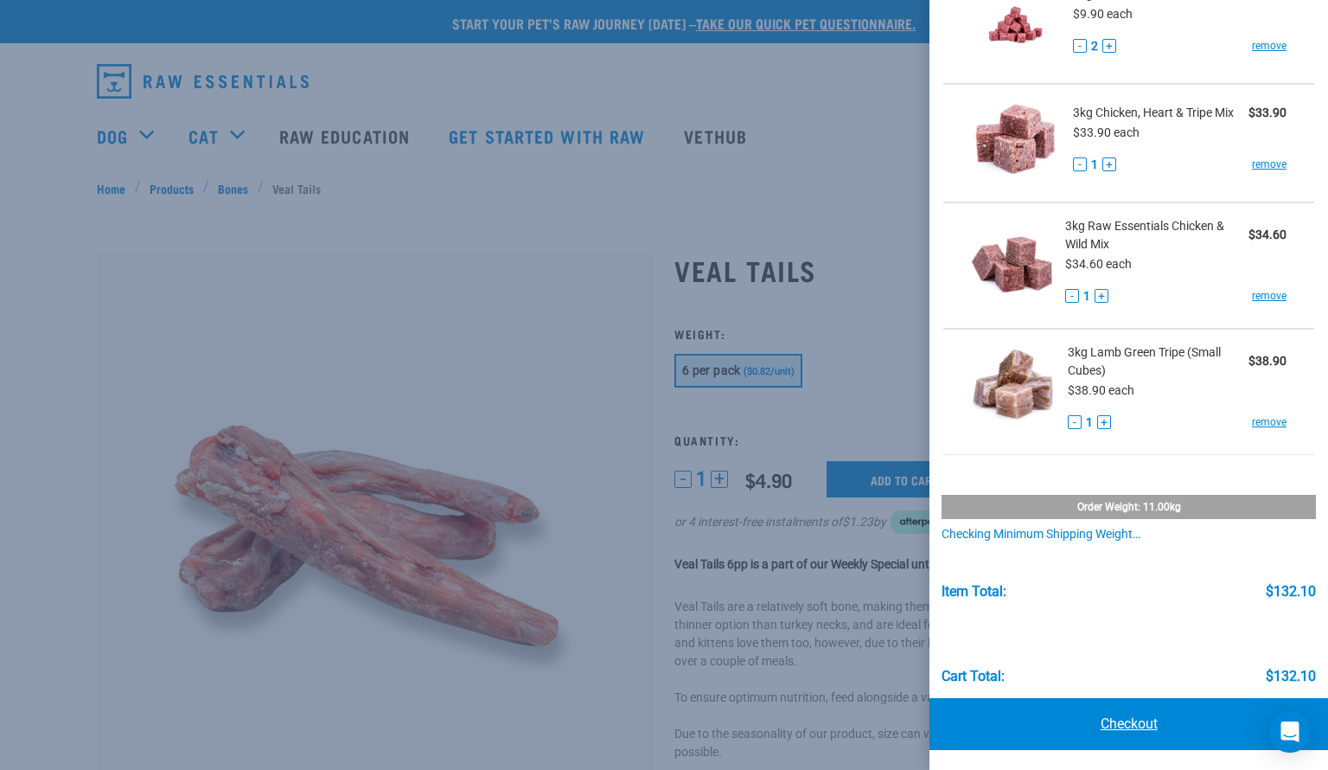
click at [1107, 721] on link "Checkout" at bounding box center [1128, 724] width 399 height 52
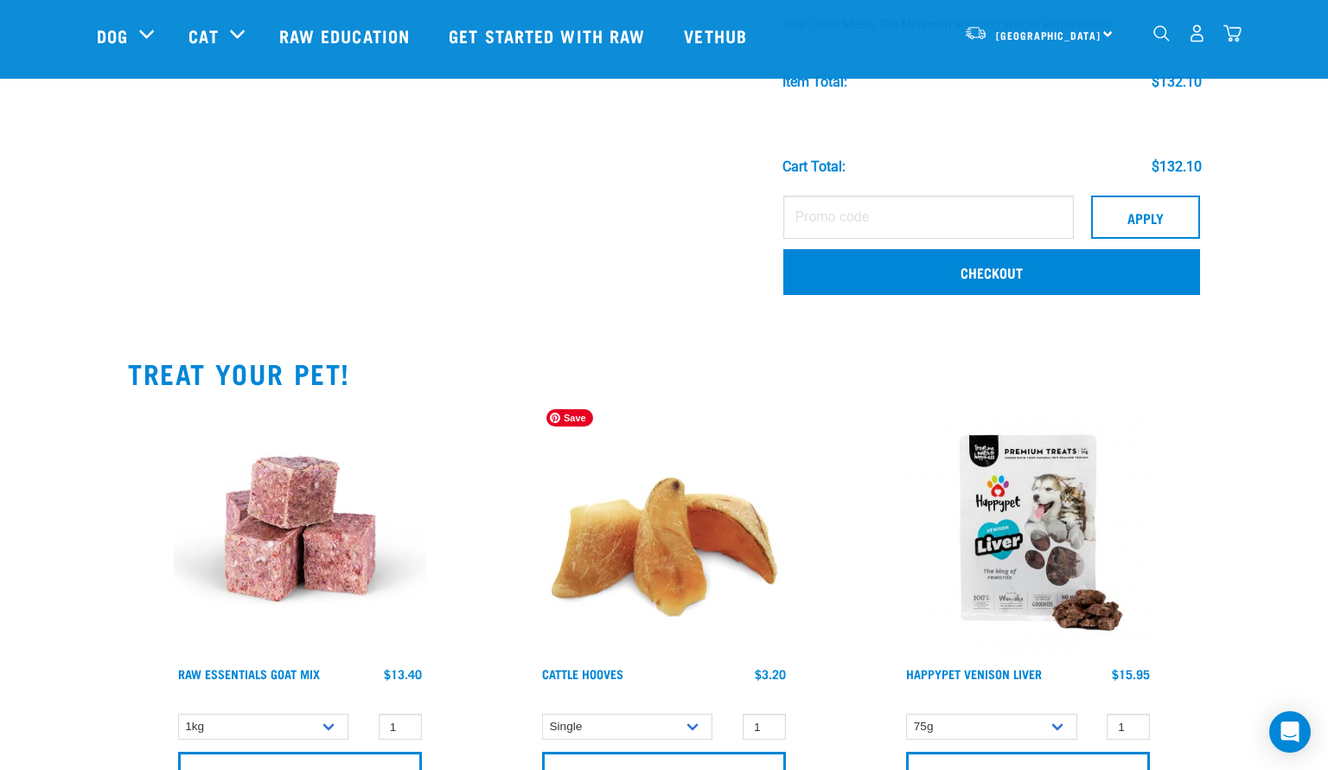
scroll to position [749, 0]
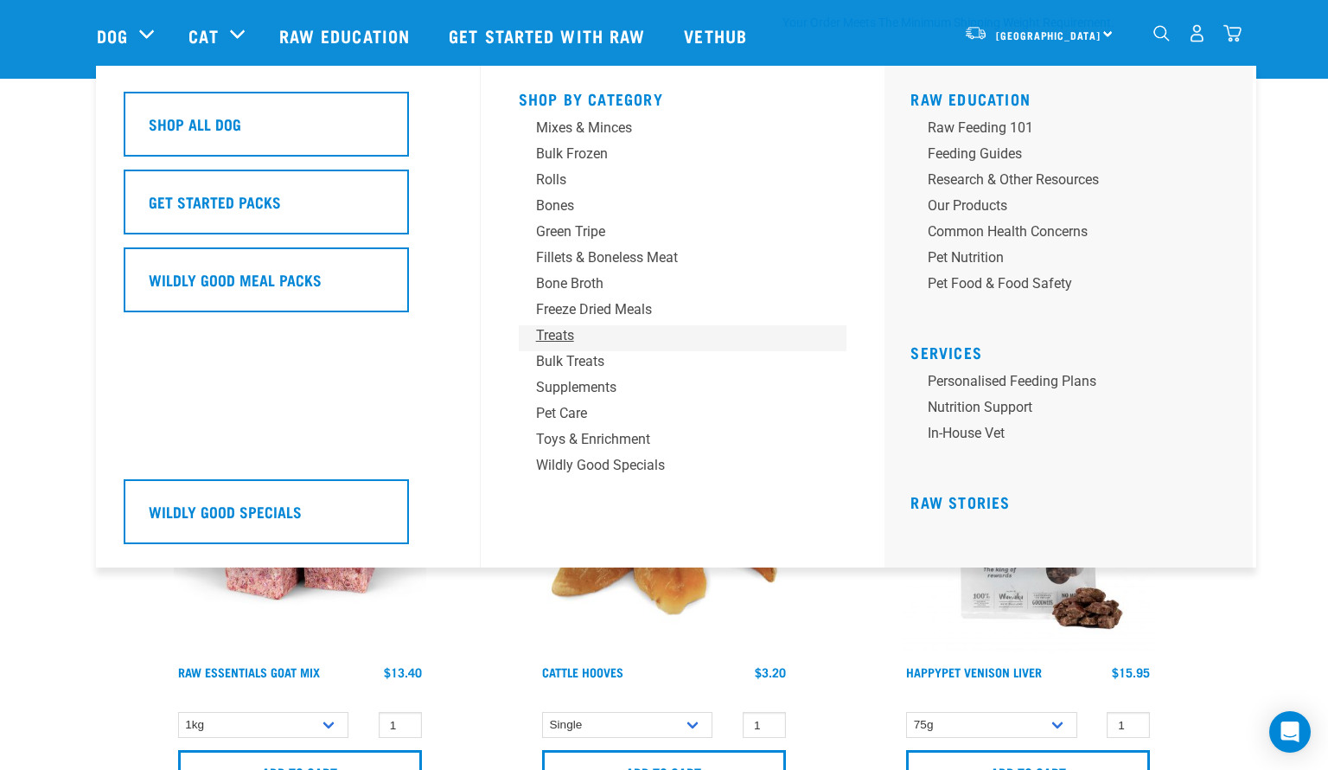
click at [559, 343] on div "Treats" at bounding box center [671, 335] width 270 height 21
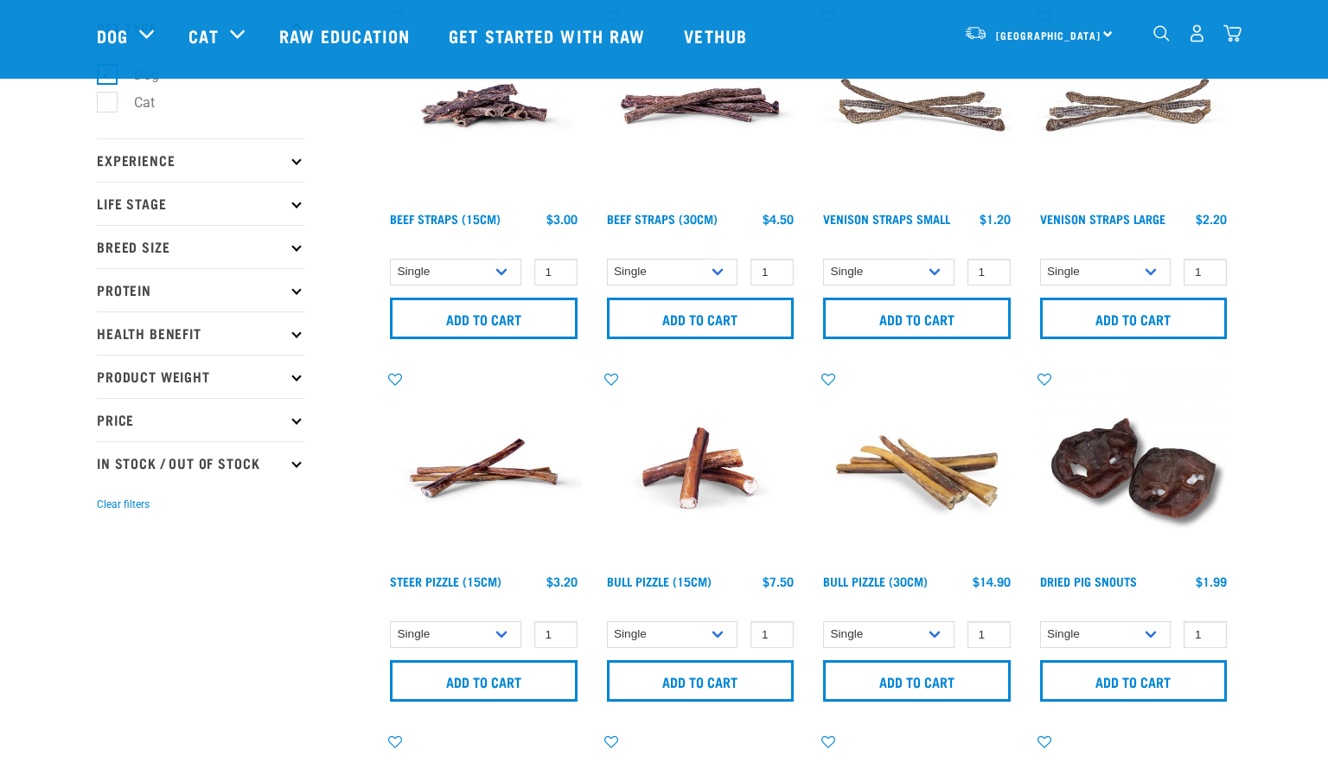
scroll to position [133, 0]
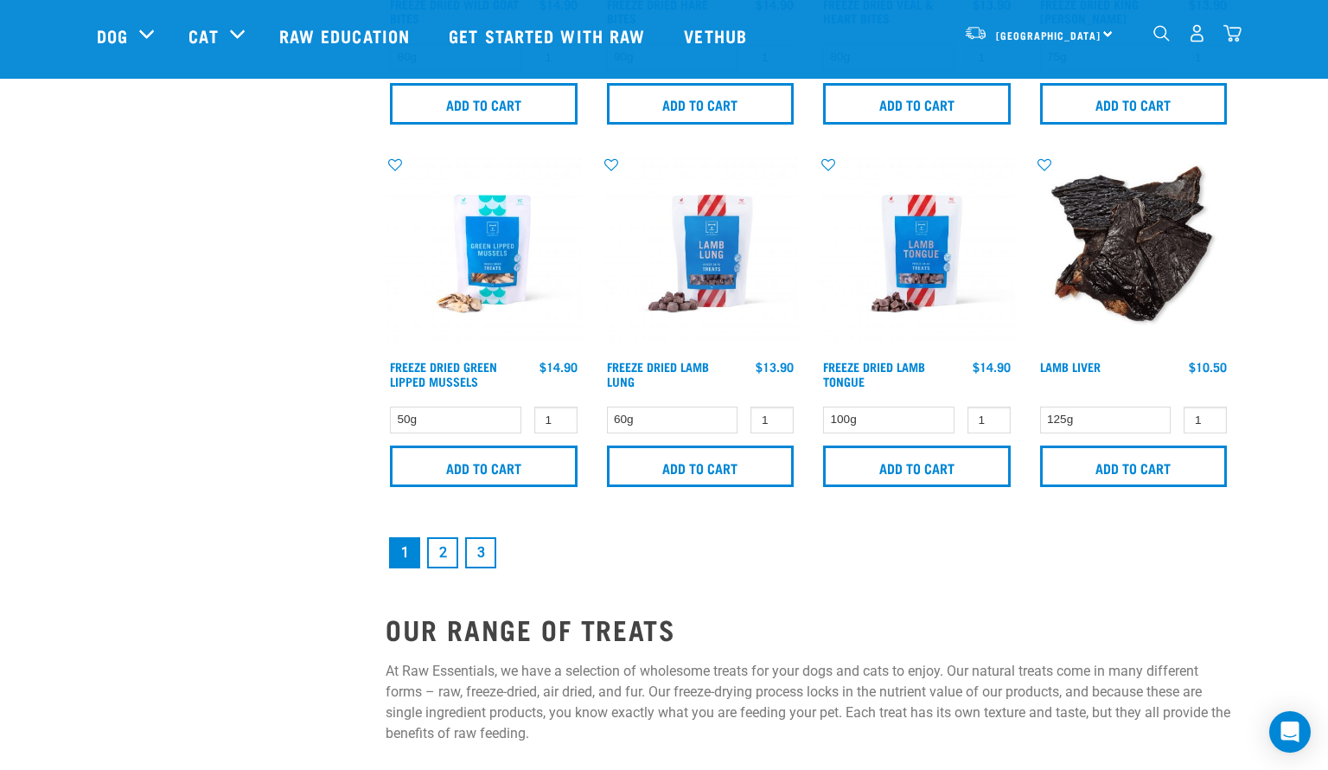
scroll to position [2507, 0]
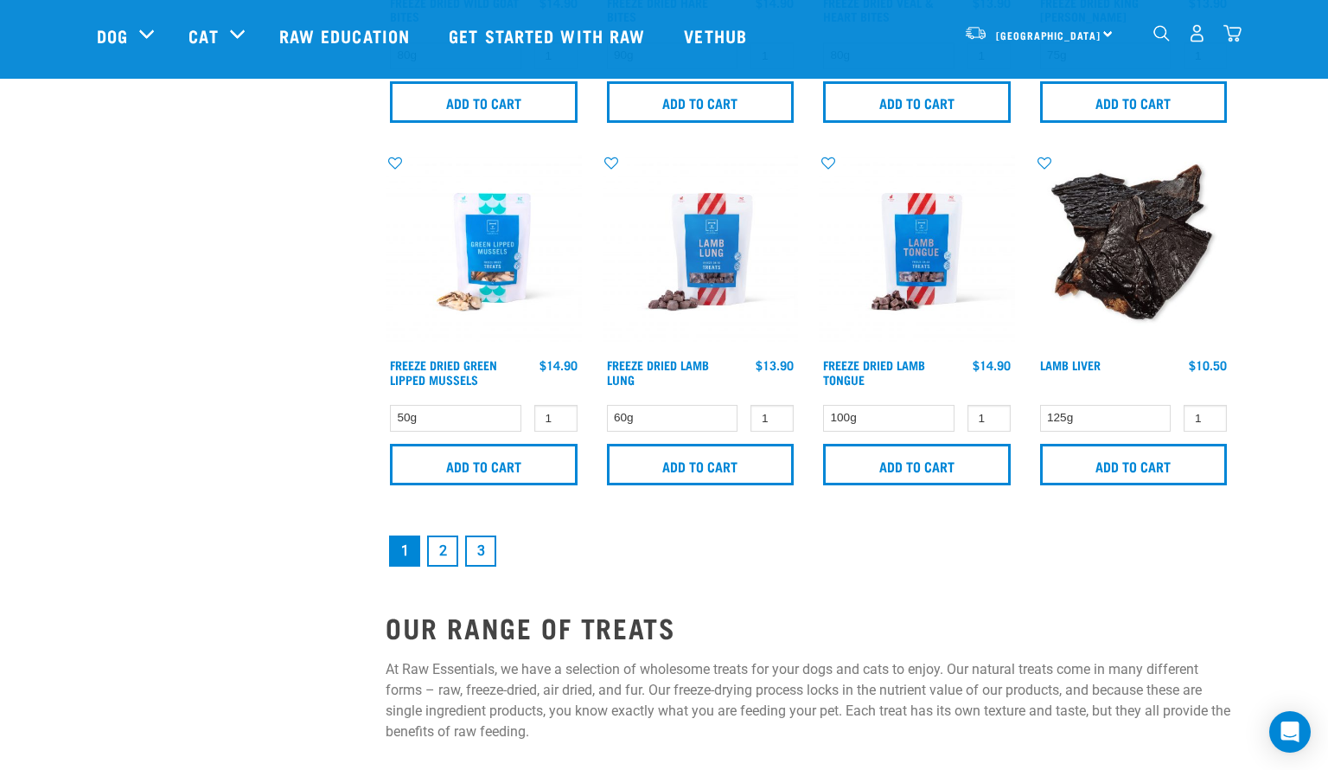
click at [440, 551] on link "2" at bounding box center [442, 550] width 31 height 31
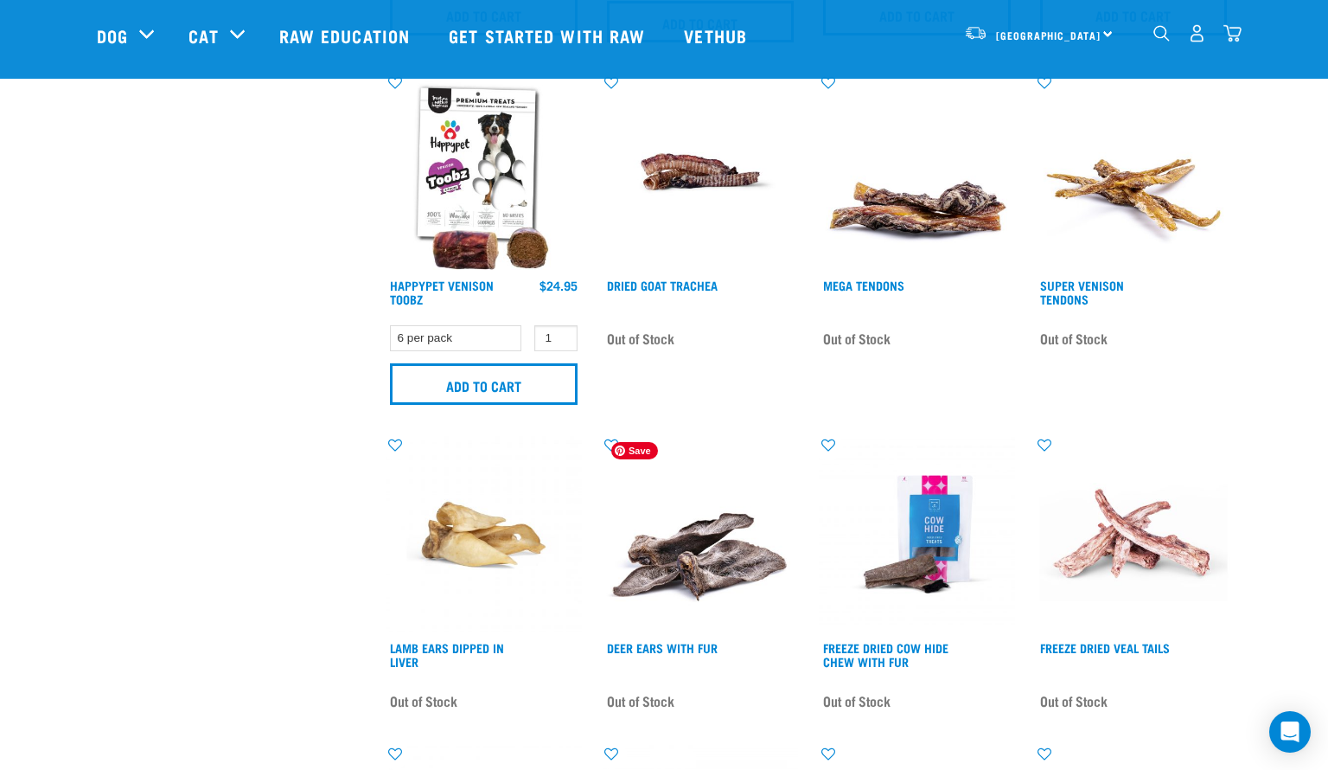
scroll to position [1508, 0]
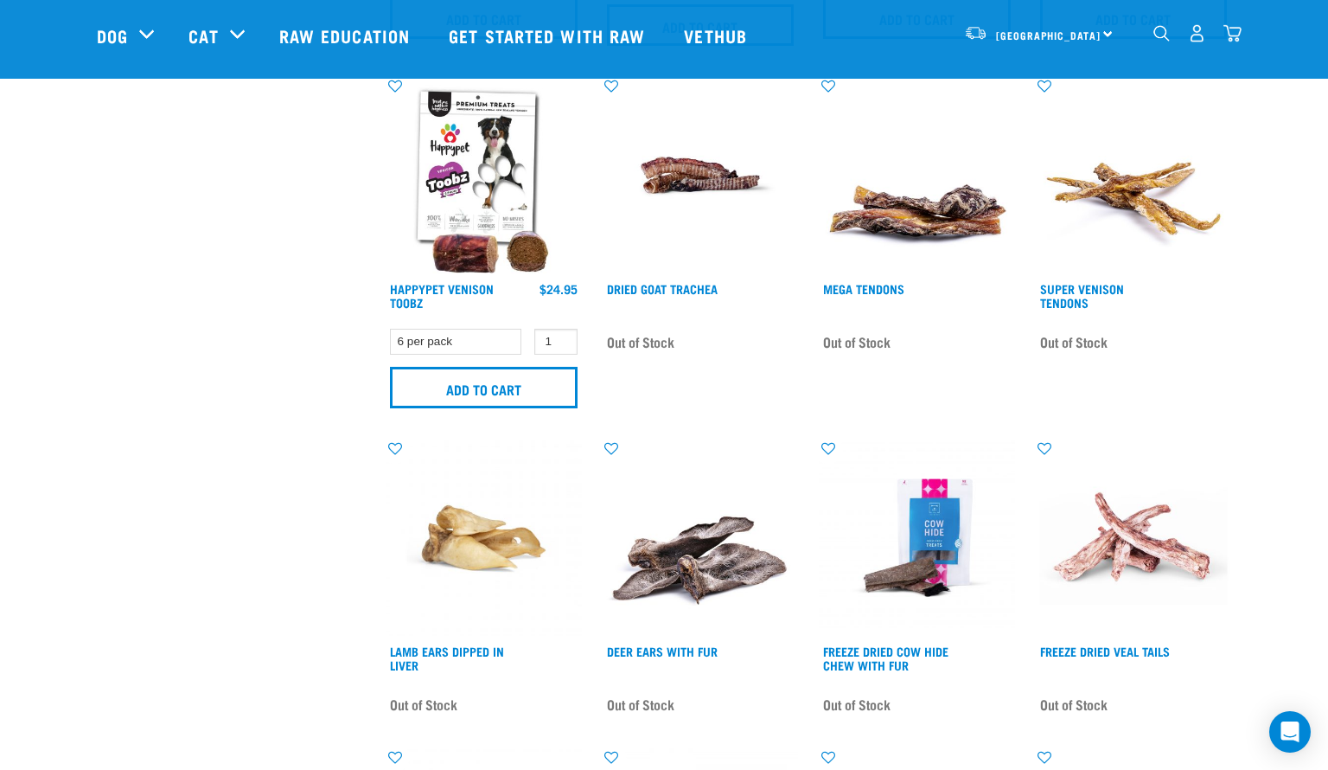
click at [1232, 41] on img "dropdown navigation" at bounding box center [1232, 33] width 18 height 18
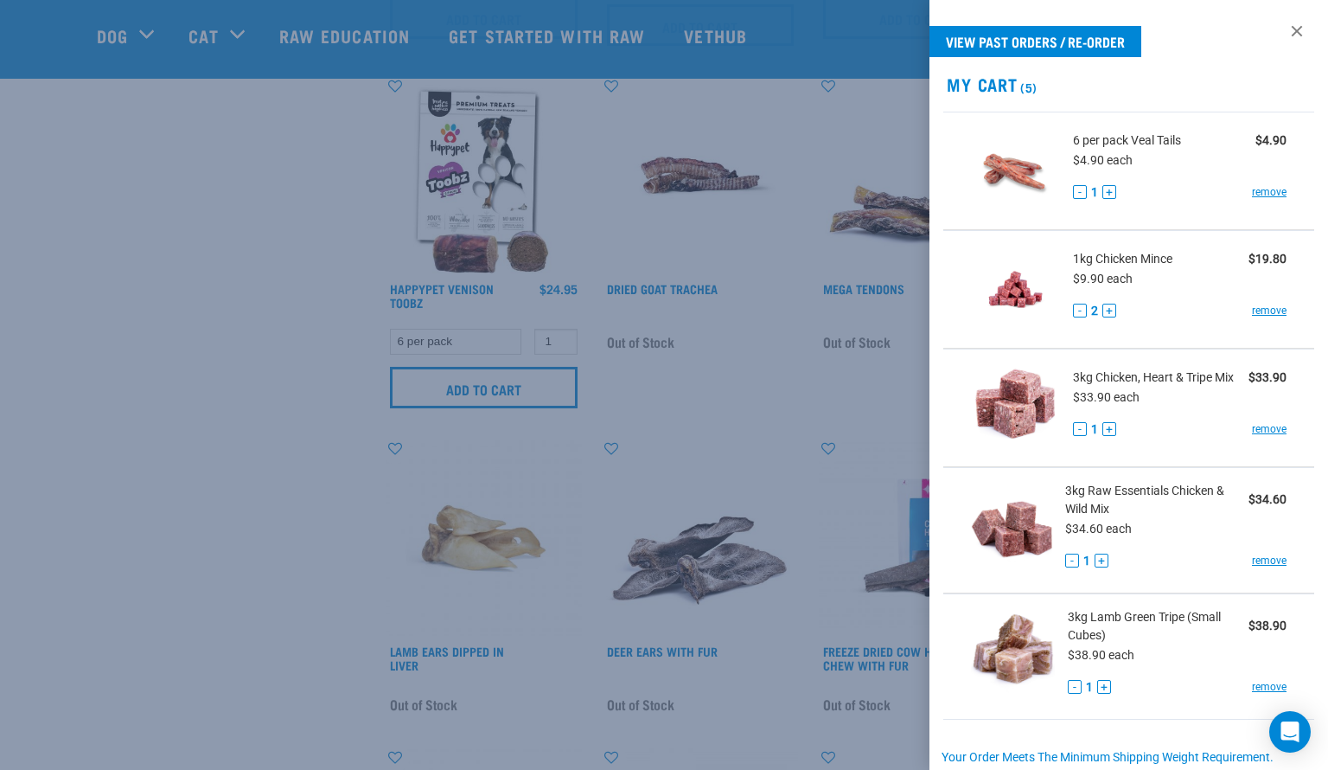
scroll to position [223, 0]
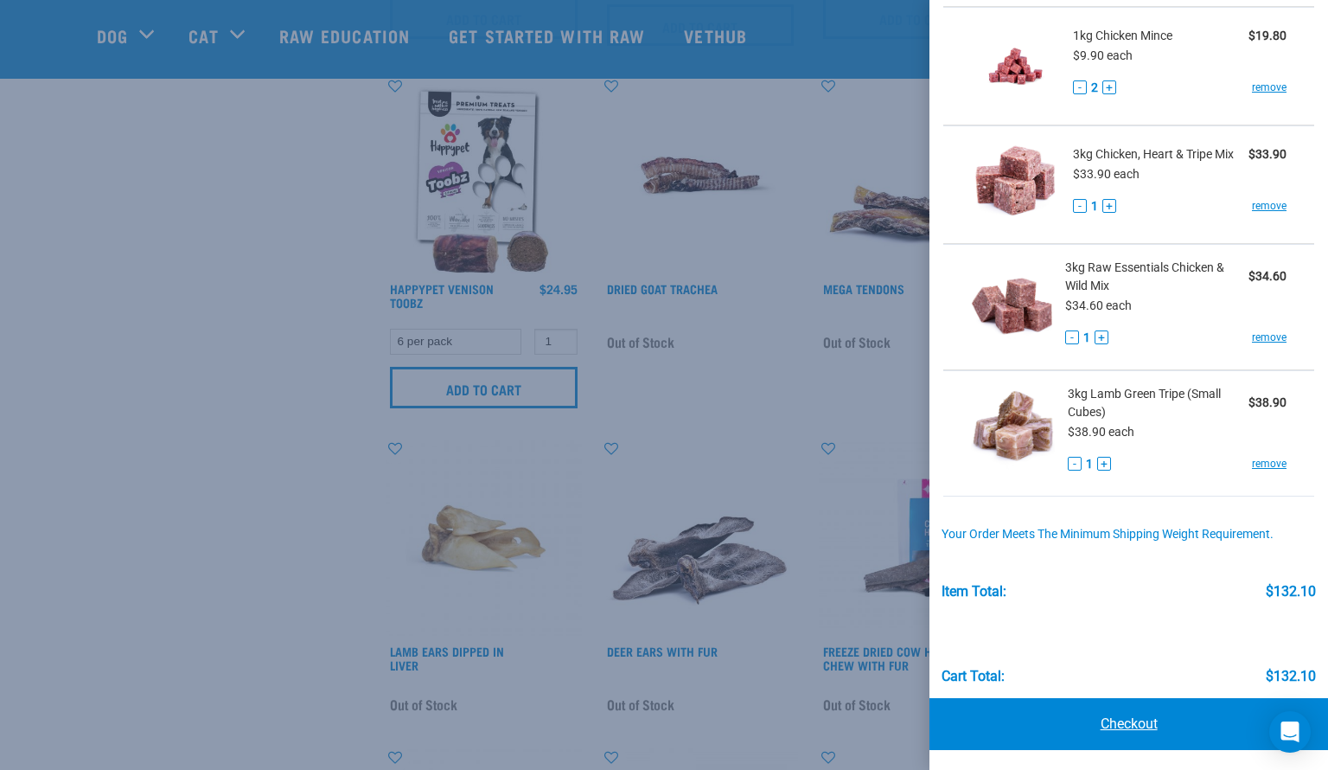
click at [1116, 738] on link "Checkout" at bounding box center [1128, 724] width 399 height 52
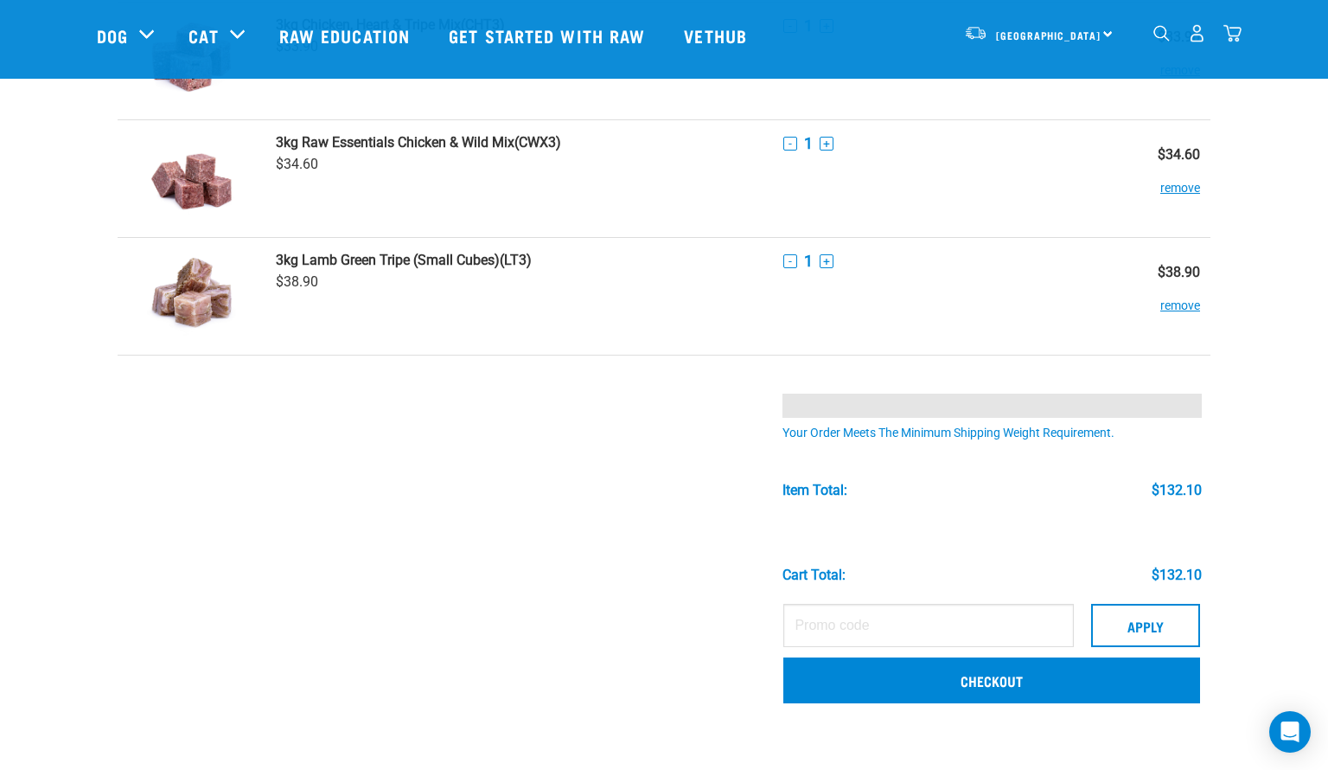
scroll to position [381, 0]
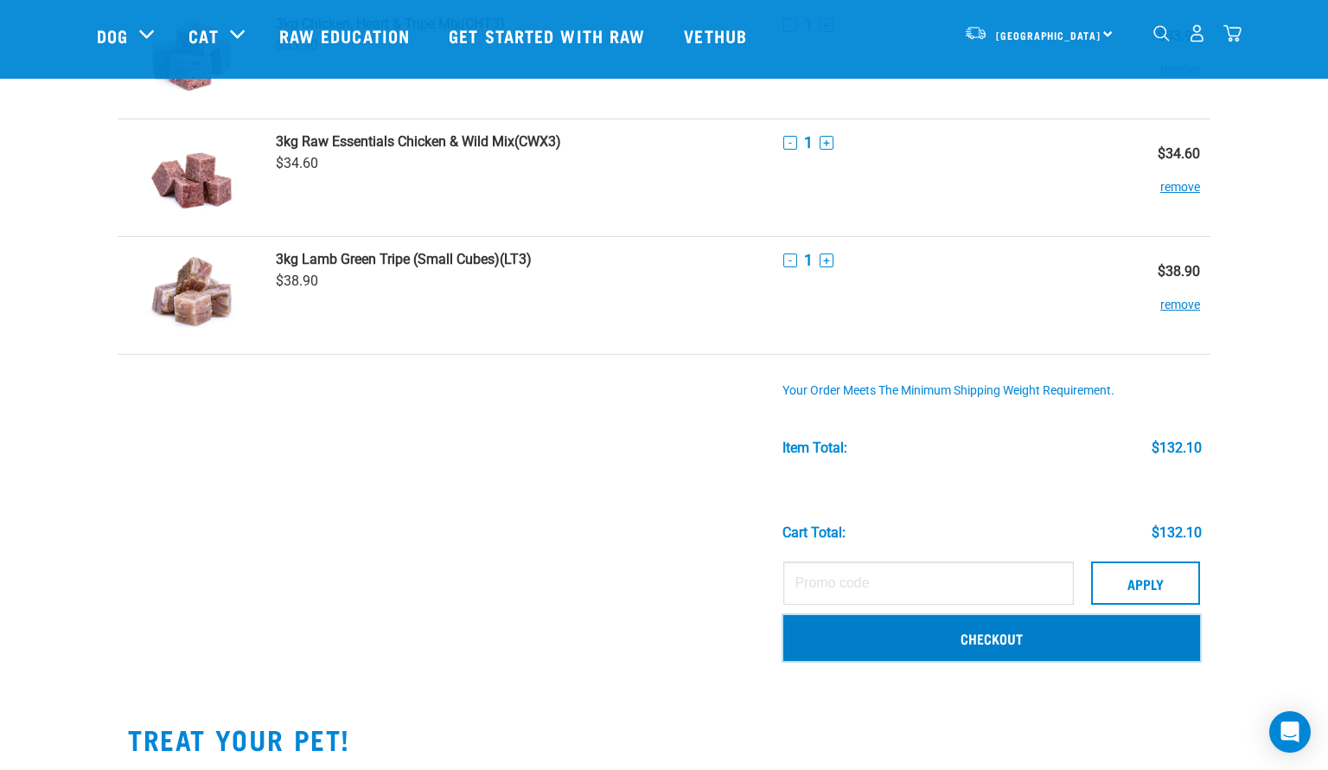
click at [982, 643] on link "Checkout" at bounding box center [991, 637] width 417 height 45
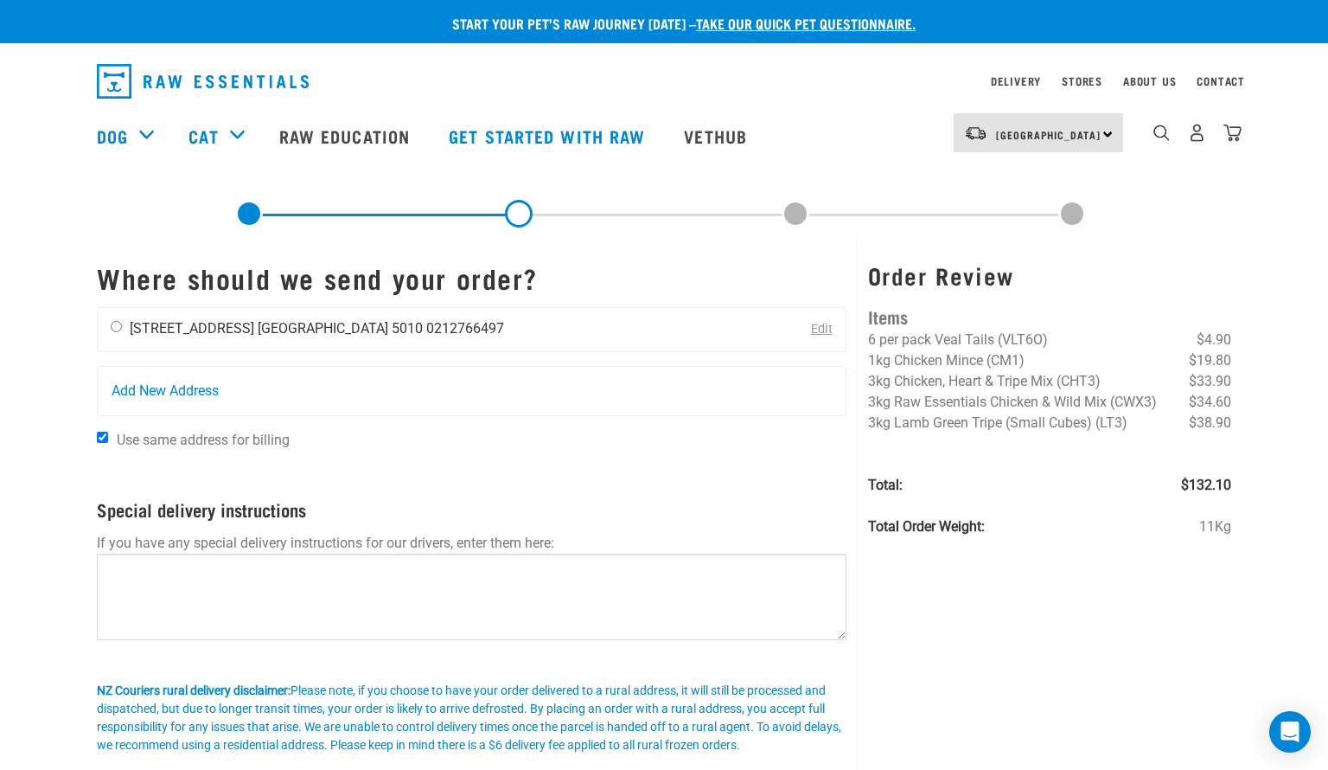
click at [132, 322] on li "64 Wai-iti Crescent" at bounding box center [192, 328] width 125 height 16
click at [116, 327] on input "radio" at bounding box center [116, 326] width 11 height 11
radio input "true"
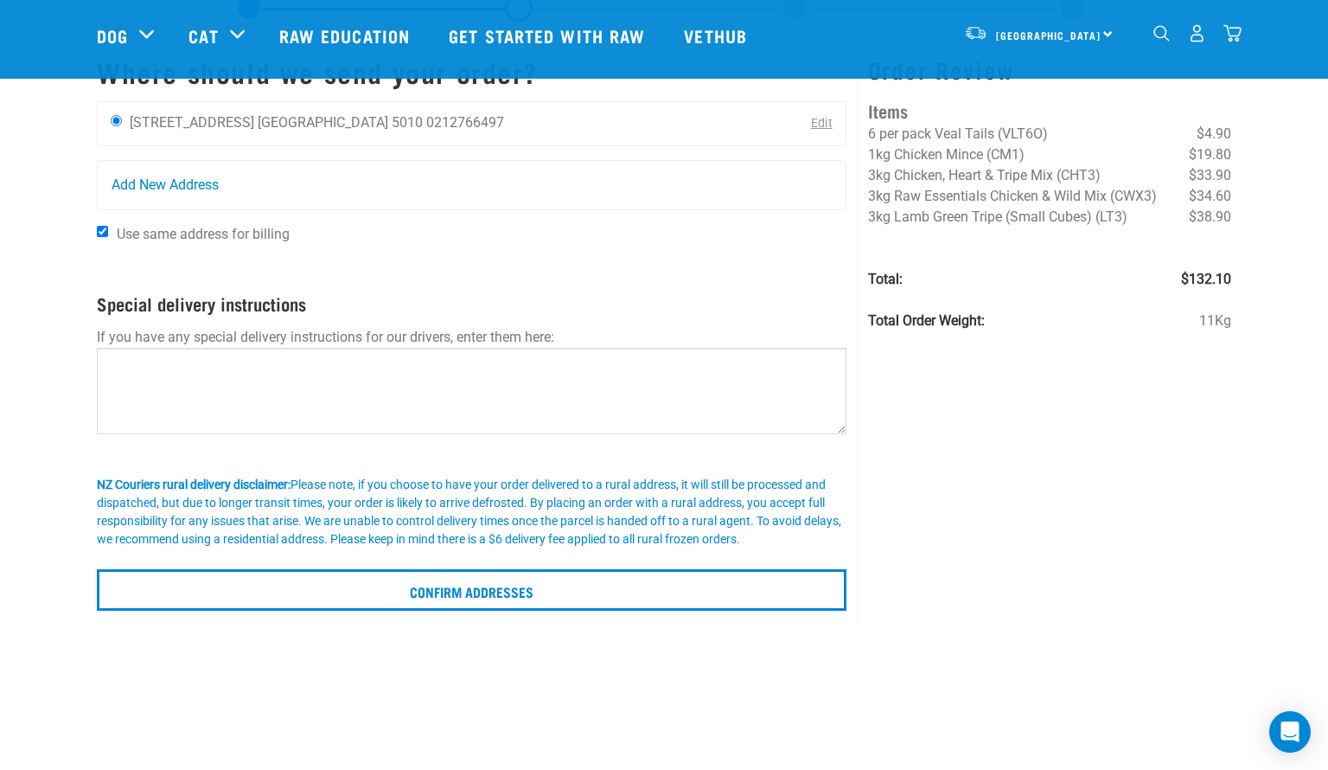
scroll to position [81, 0]
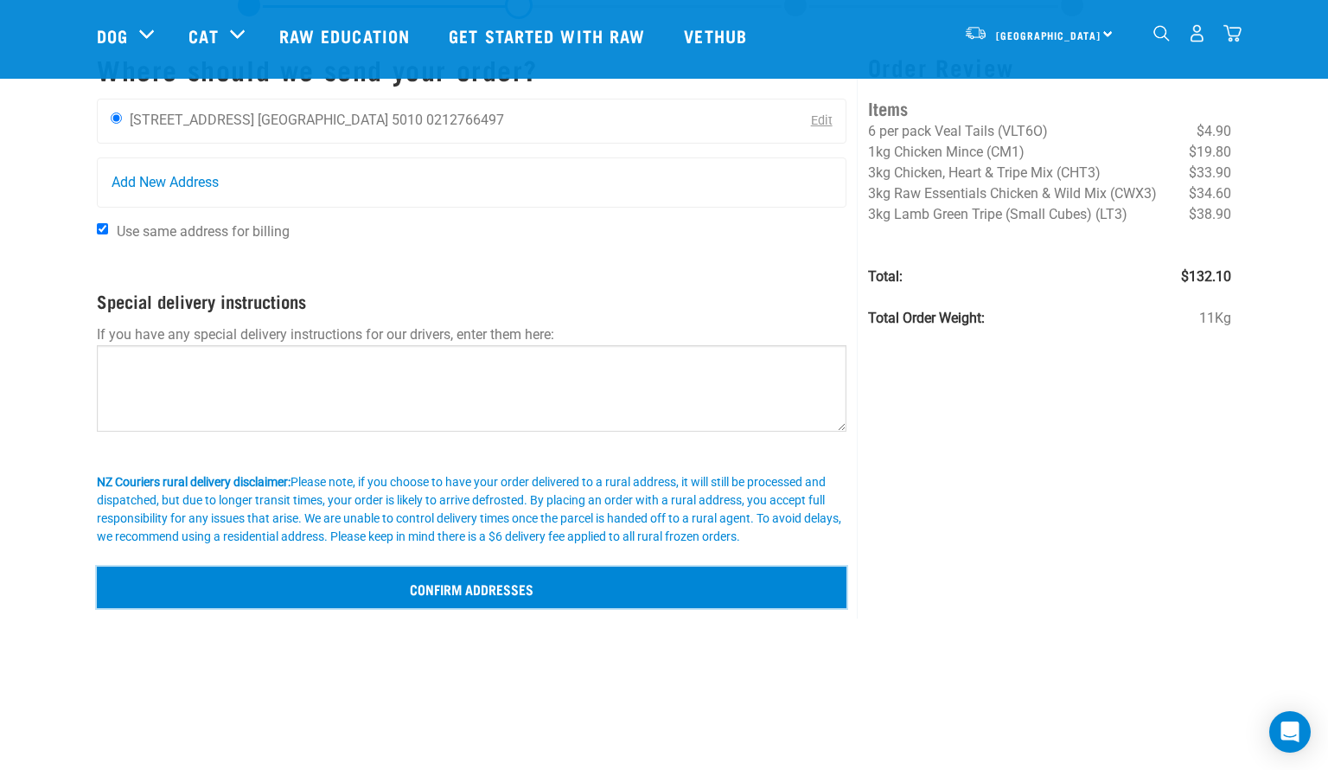
click at [457, 588] on input "Confirm addresses" at bounding box center [472, 587] width 750 height 42
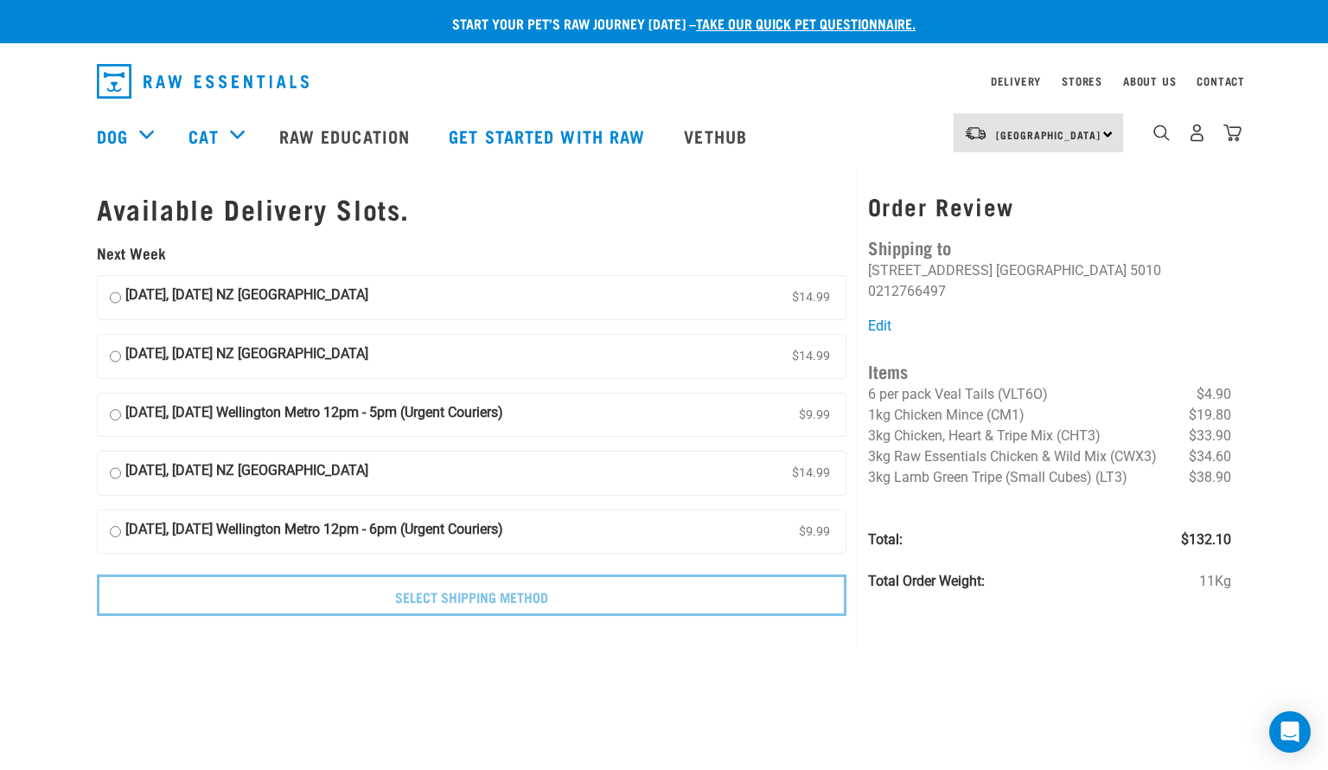
click at [322, 416] on strong "[DATE], [DATE] Wellington Metro 12pm - 5pm (Urgent Couriers)" at bounding box center [314, 415] width 378 height 26
click at [121, 416] on input "[DATE], [DATE] Wellington Metro 12pm - 5pm (Urgent Couriers) $9.99" at bounding box center [115, 415] width 11 height 26
radio input "true"
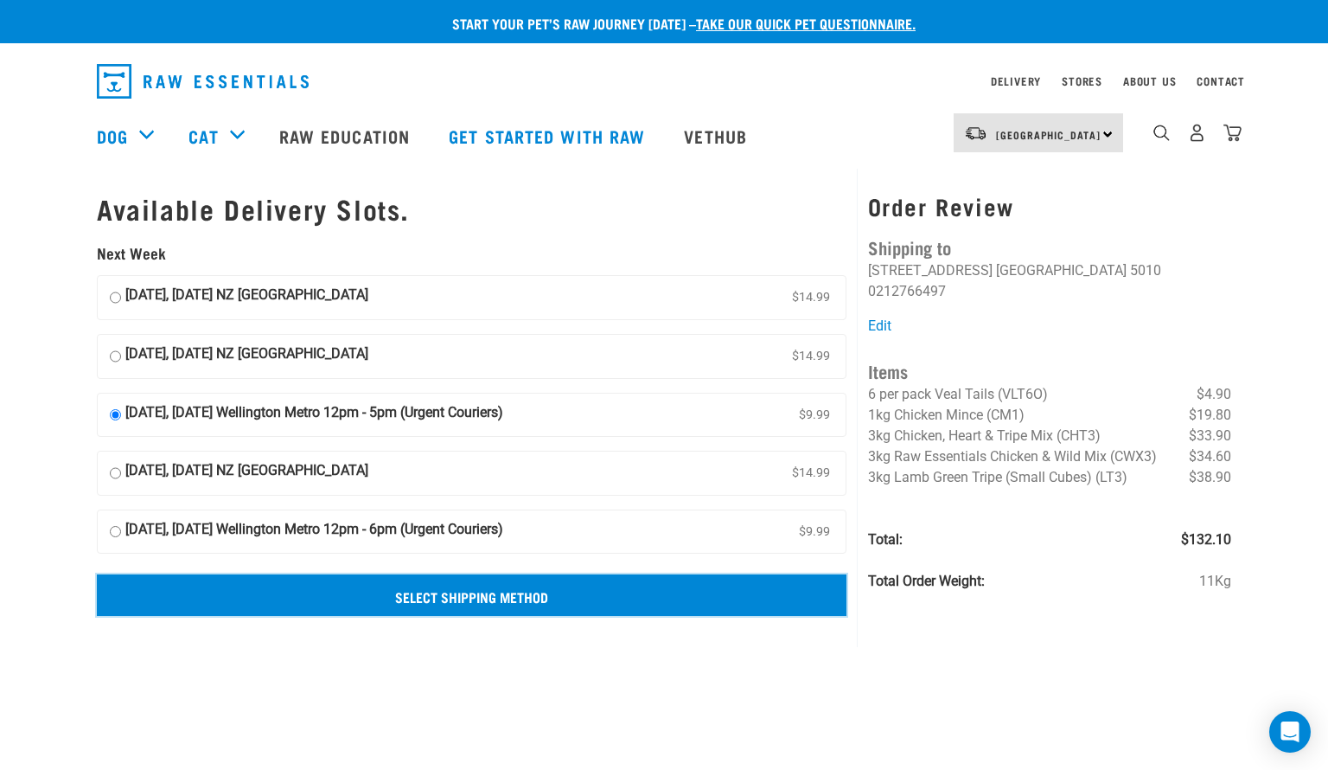
click at [423, 589] on input "Select Shipping Method" at bounding box center [472, 595] width 750 height 42
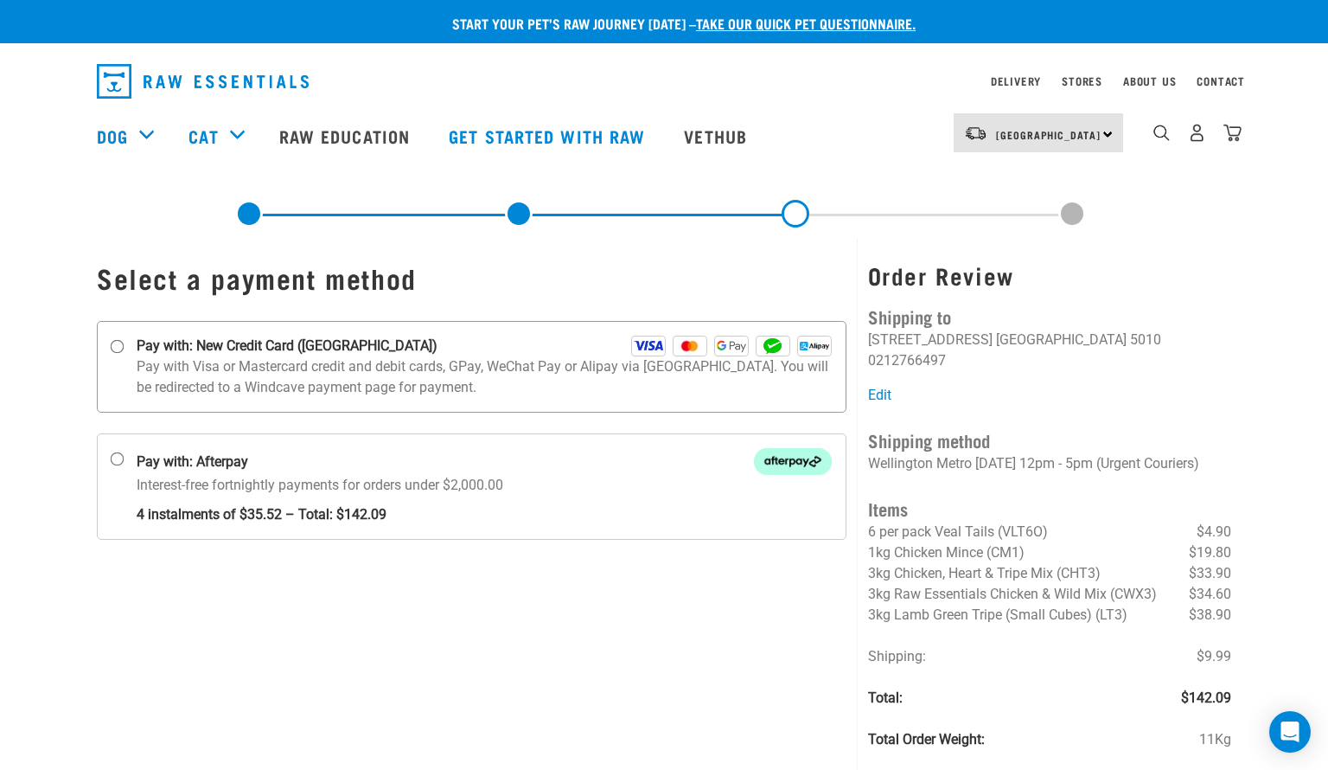
click at [292, 380] on p "Pay with Visa or Mastercard credit and debit cards, GPay, WeChat Pay or Alipay …" at bounding box center [484, 377] width 695 height 42
click at [125, 354] on input "Pay with: New Credit Card ([GEOGRAPHIC_DATA])" at bounding box center [118, 347] width 14 height 14
radio input "true"
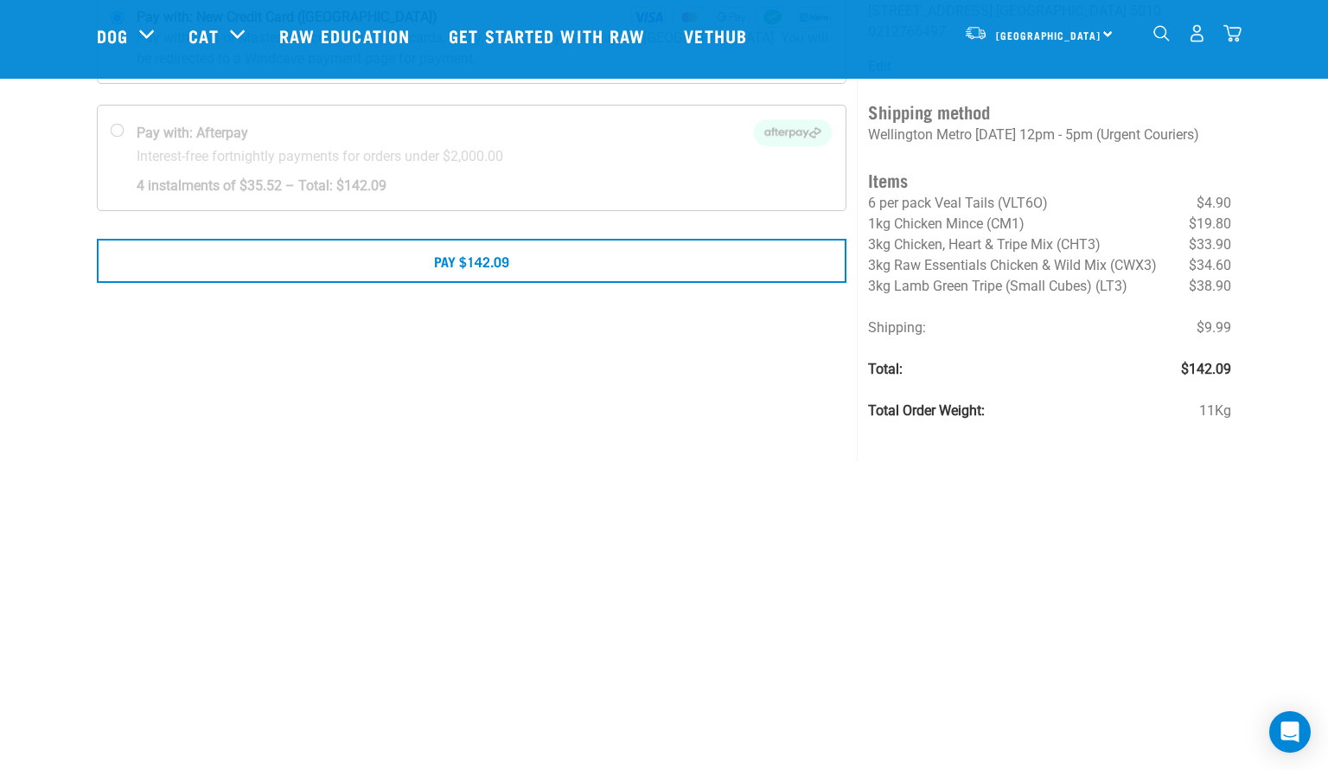
scroll to position [207, 0]
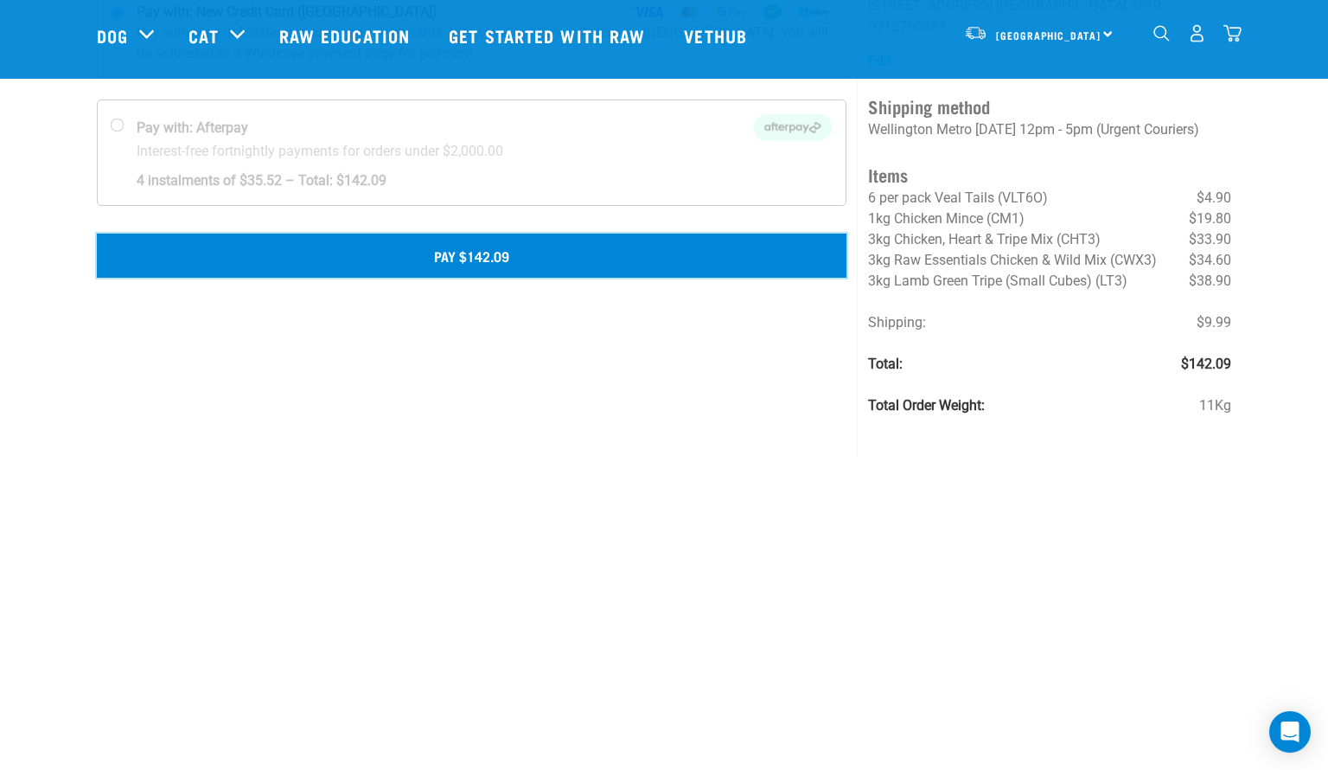
click at [384, 259] on button "Pay $142.09" at bounding box center [472, 254] width 750 height 43
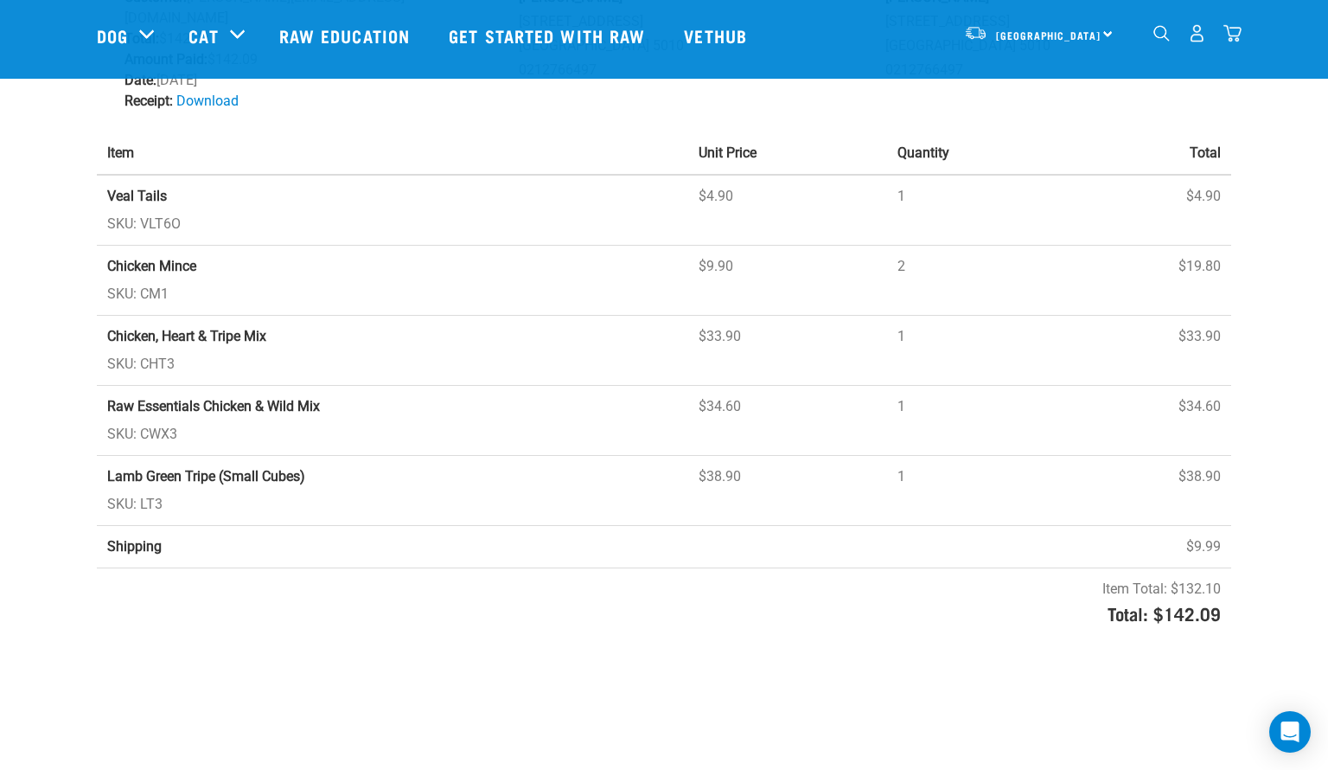
scroll to position [256, 0]
